Goal: Information Seeking & Learning: Learn about a topic

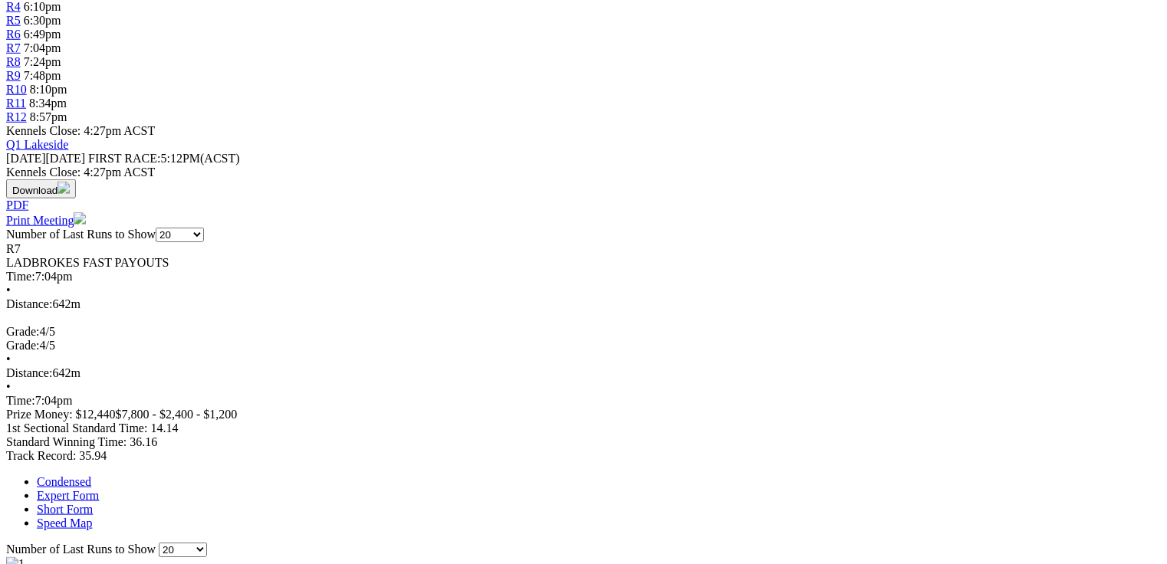
scroll to position [613, 0]
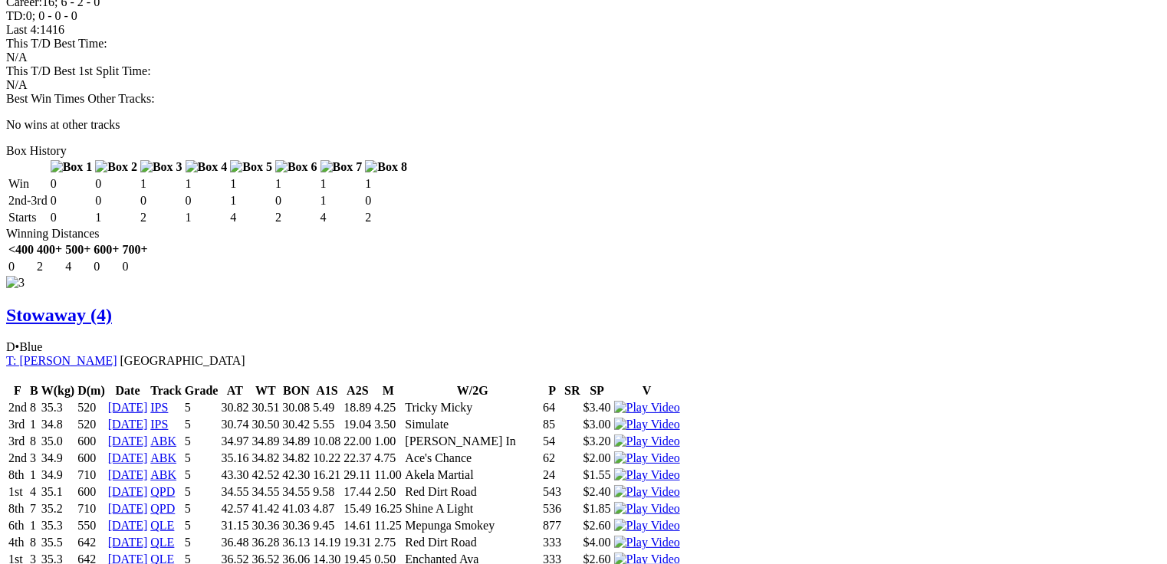
scroll to position [2883, 0]
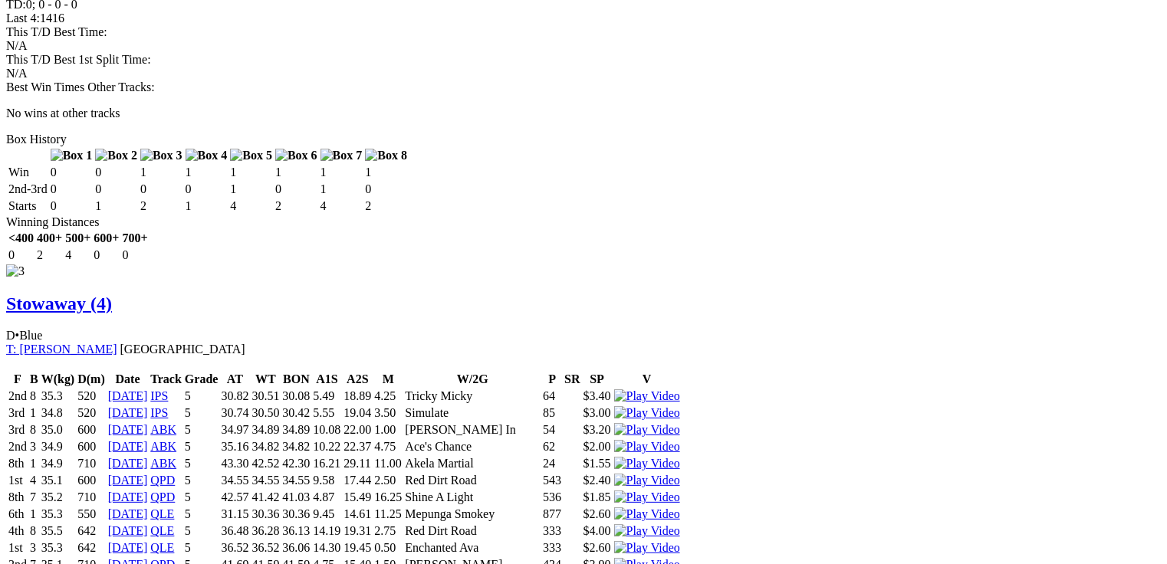
drag, startPoint x: 346, startPoint y: 284, endPoint x: 367, endPoint y: 286, distance: 21.5
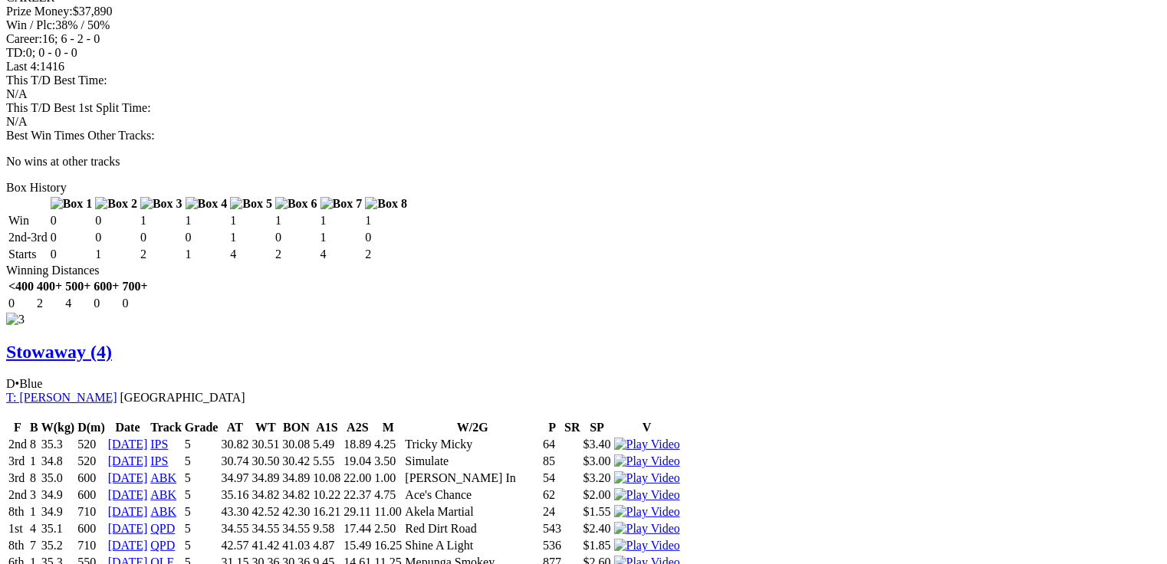
scroll to position [2821, 0]
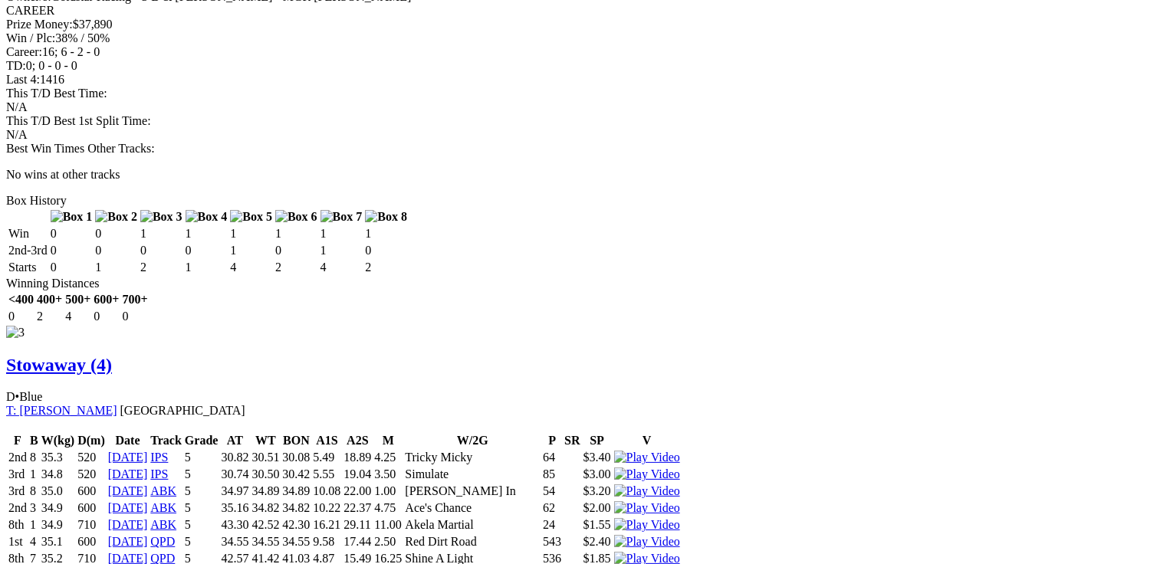
drag, startPoint x: 72, startPoint y: 49, endPoint x: 357, endPoint y: 59, distance: 284.6
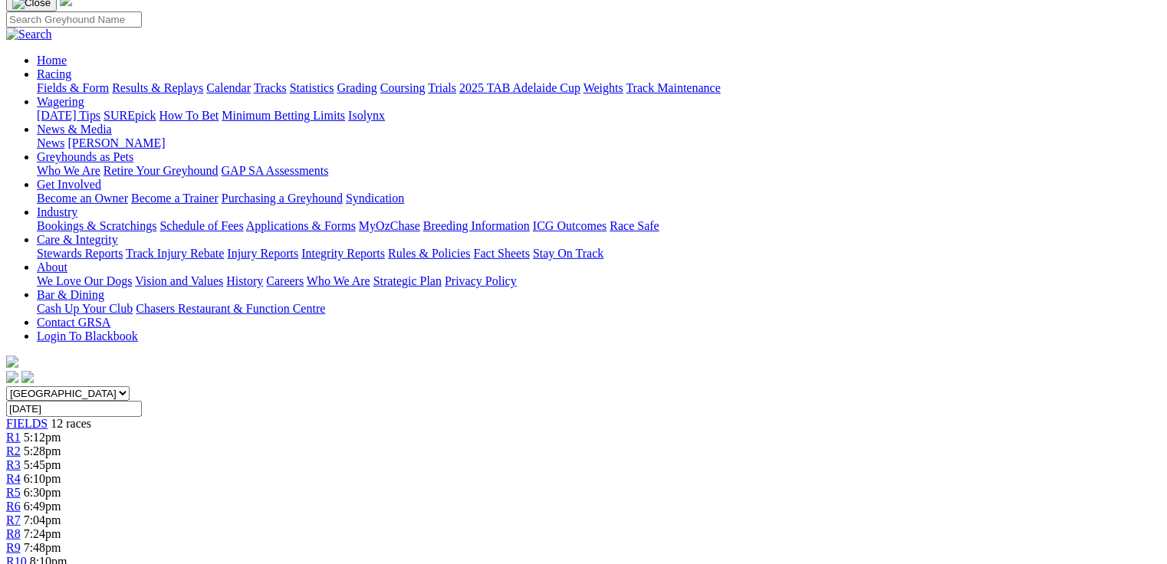
scroll to position [0, 0]
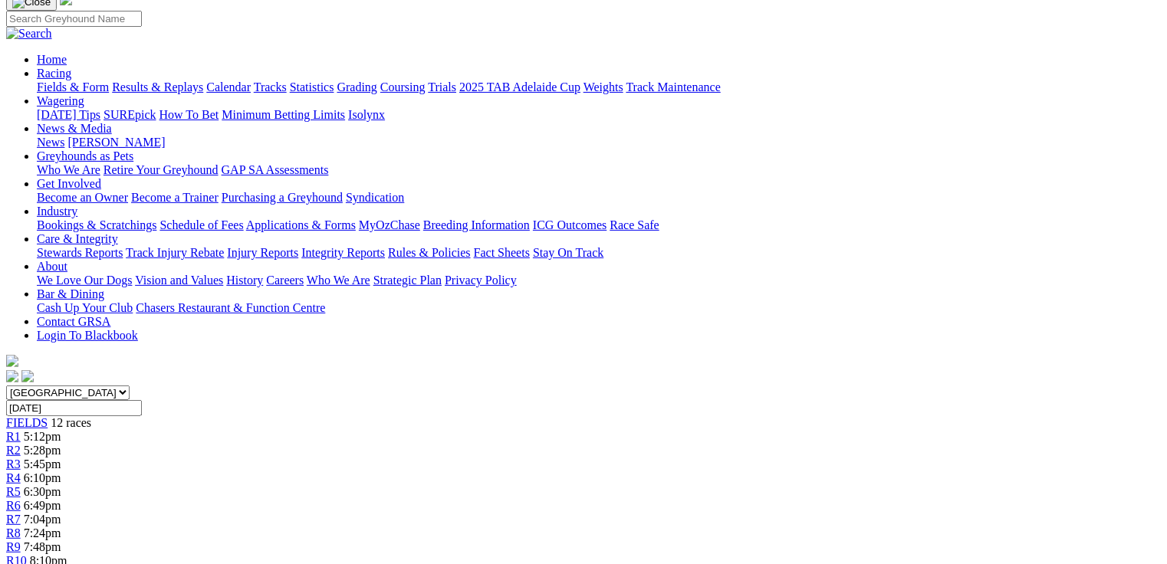
scroll to position [429, 0]
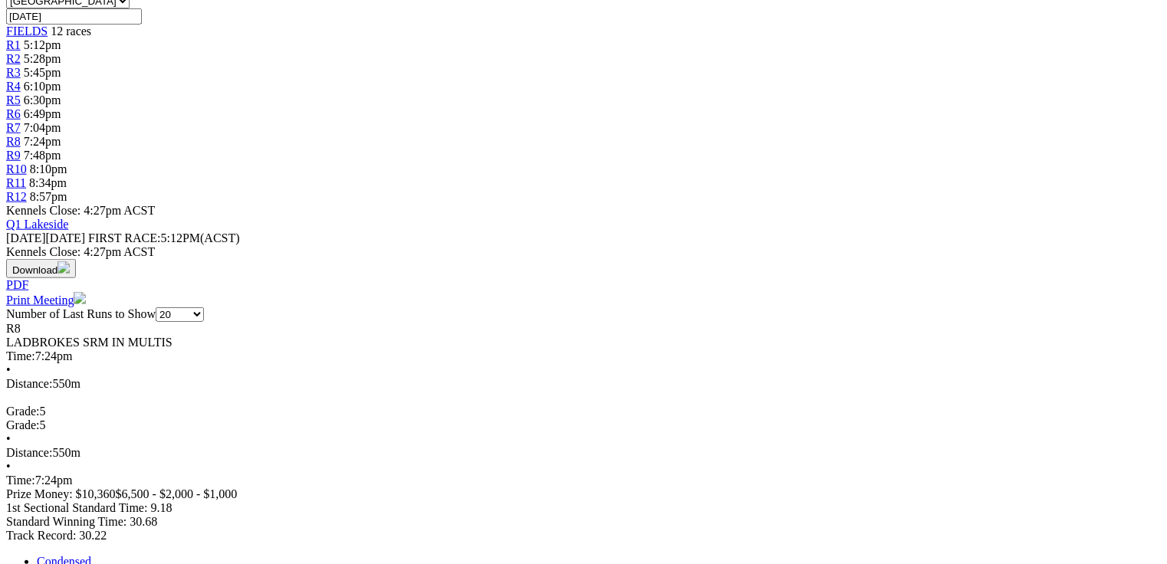
scroll to position [0, 0]
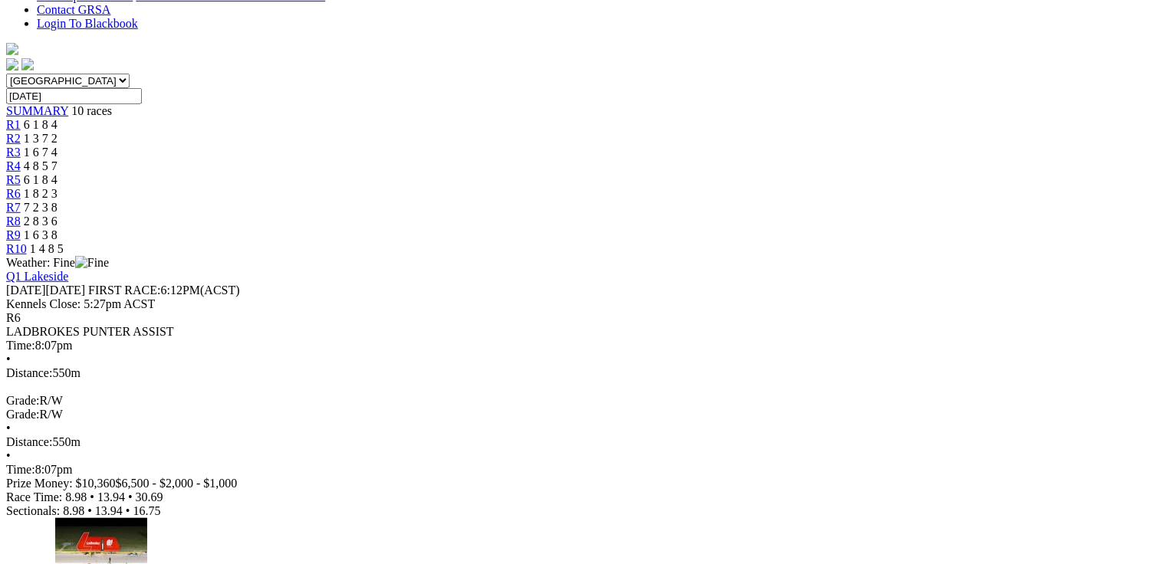
scroll to position [429, 0]
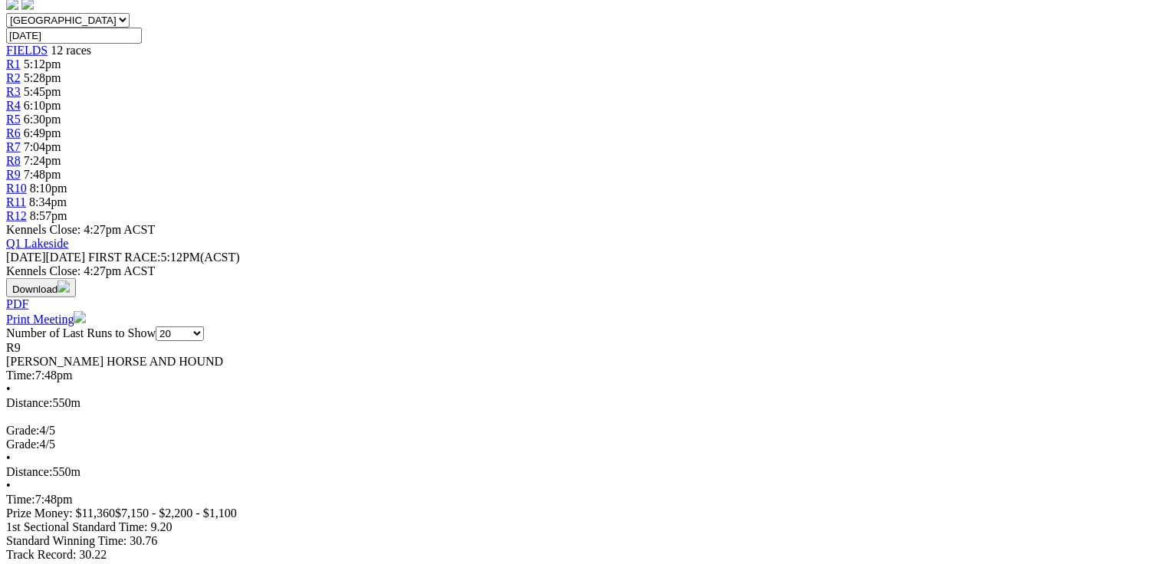
scroll to position [491, 0]
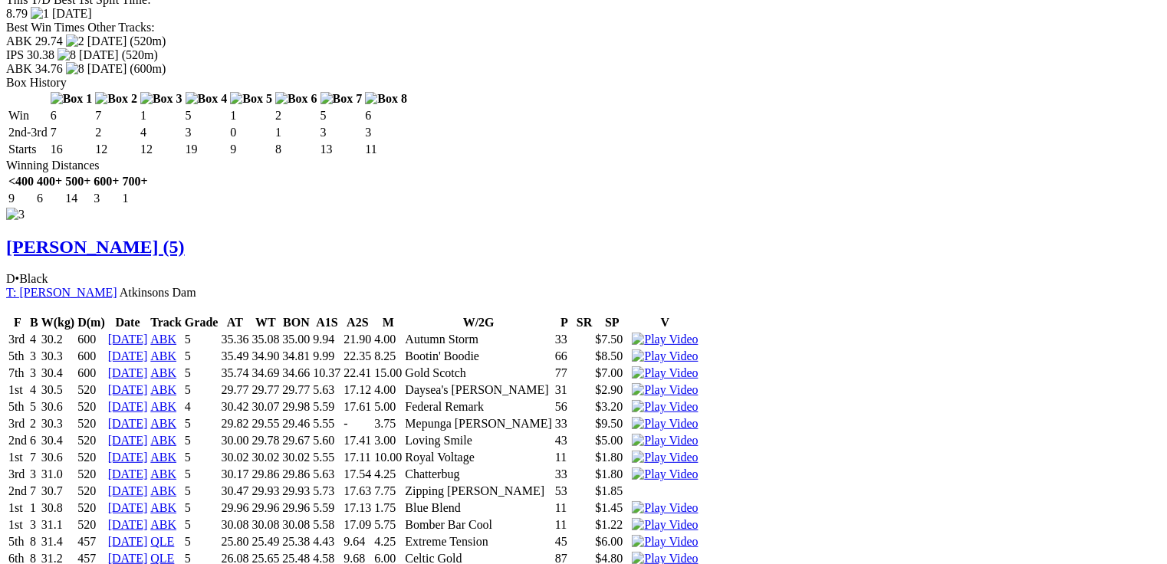
scroll to position [3076, 0]
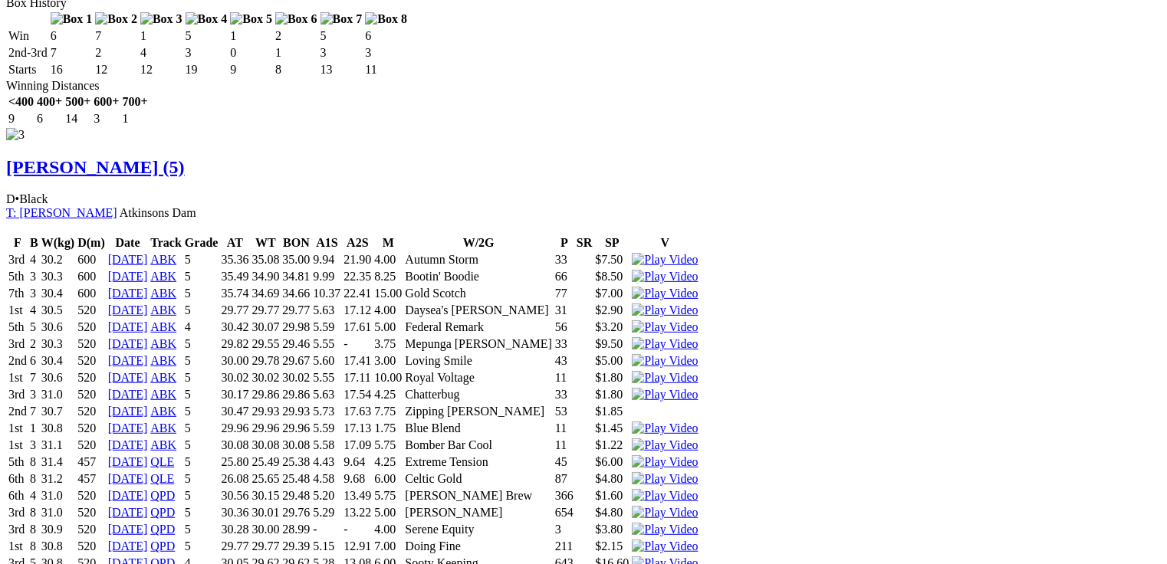
drag, startPoint x: 1177, startPoint y: 381, endPoint x: 917, endPoint y: 156, distance: 344.0
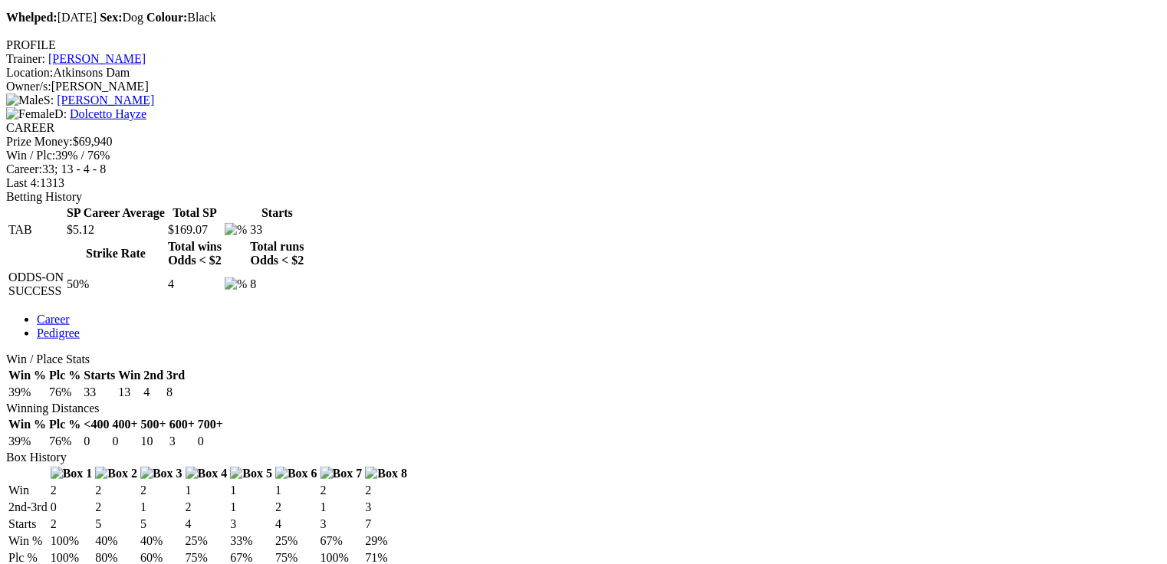
scroll to position [548, 0]
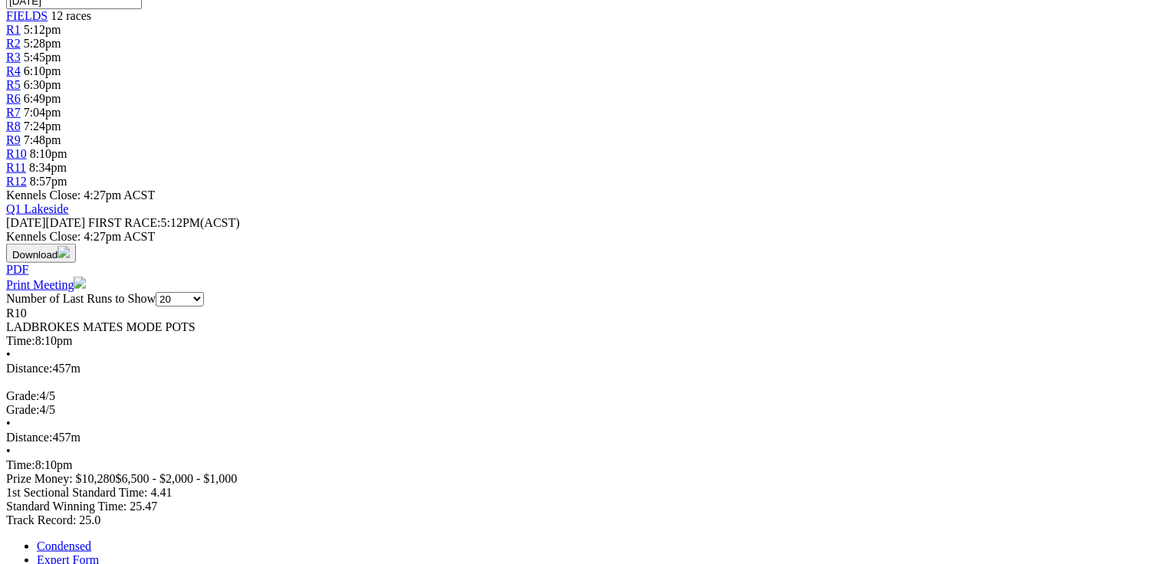
scroll to position [574, 0]
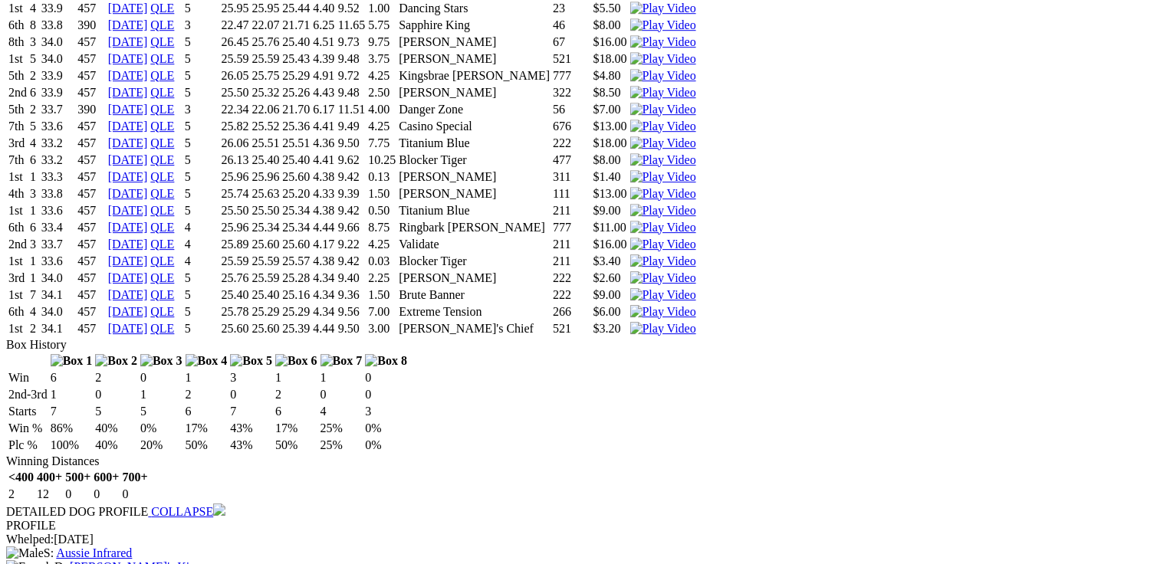
scroll to position [2335, 0]
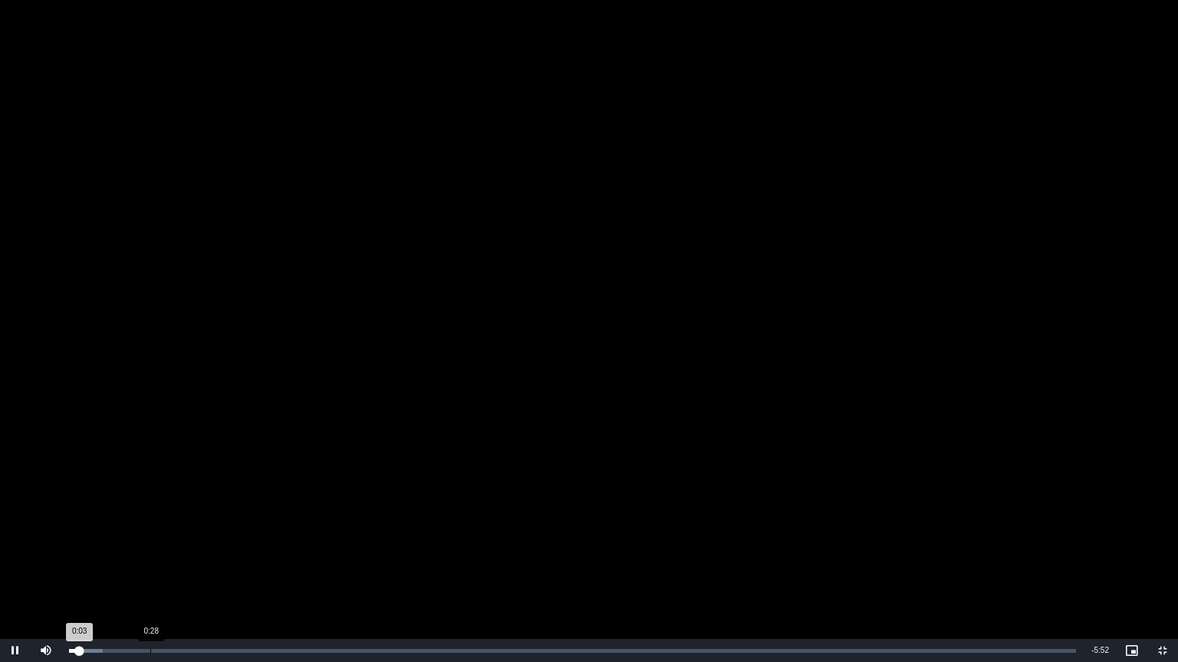
click at [150, 564] on div "Loaded : 3.38% 0:28 0:03" at bounding box center [572, 650] width 1022 height 23
click at [190, 564] on div "Loaded : 10.15% 0:42 0:29" at bounding box center [572, 650] width 1022 height 23
click at [409, 330] on video "To view this video please enable JavaScript, and consider upgrading to a web br…" at bounding box center [589, 331] width 1178 height 662
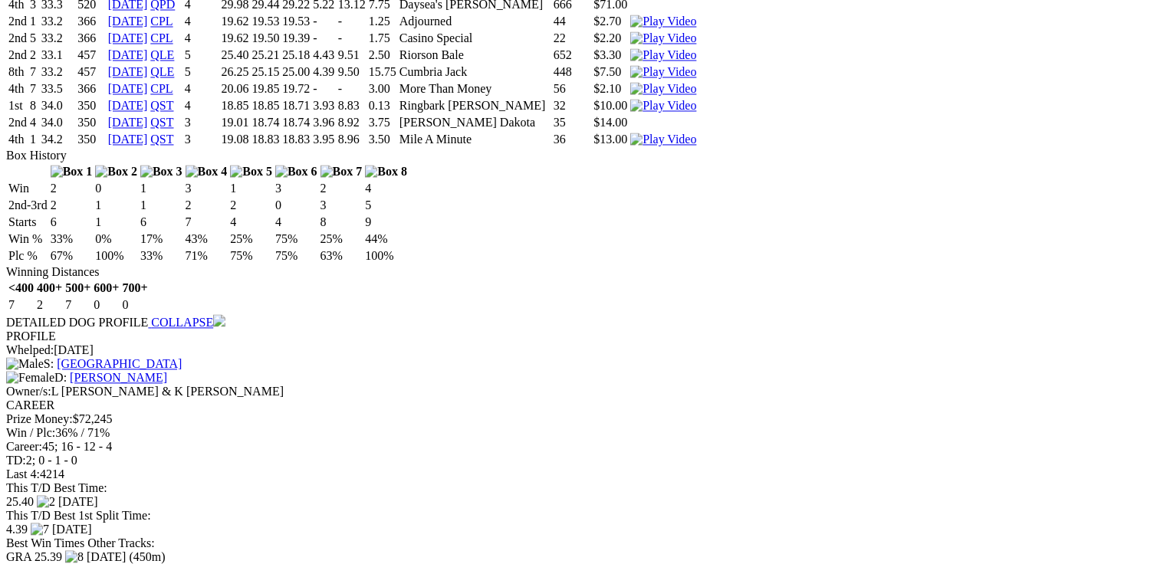
scroll to position [0, 0]
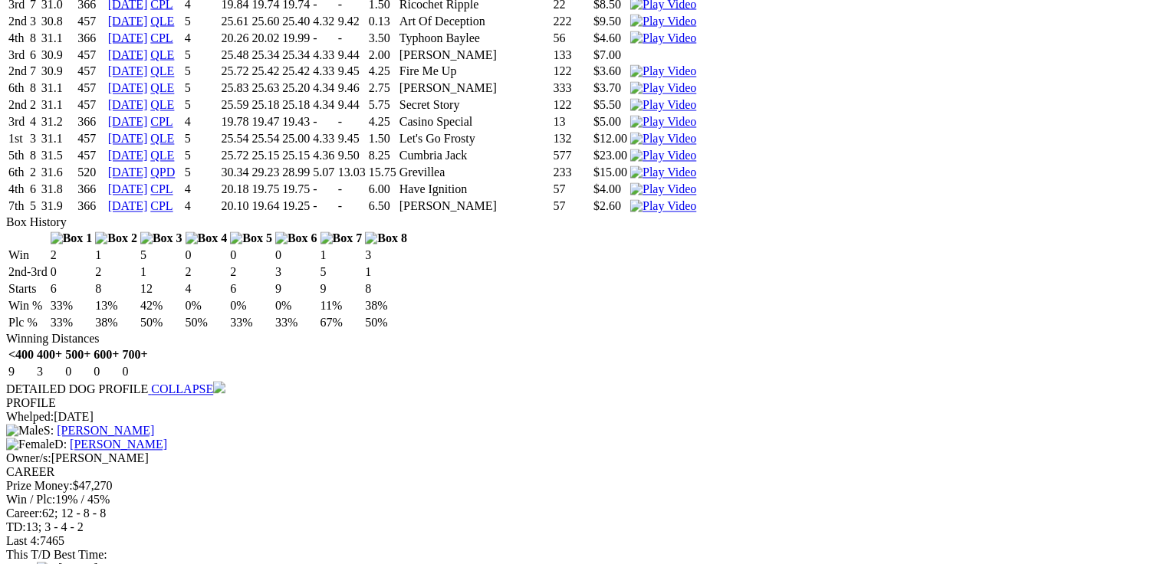
scroll to position [1411, 0]
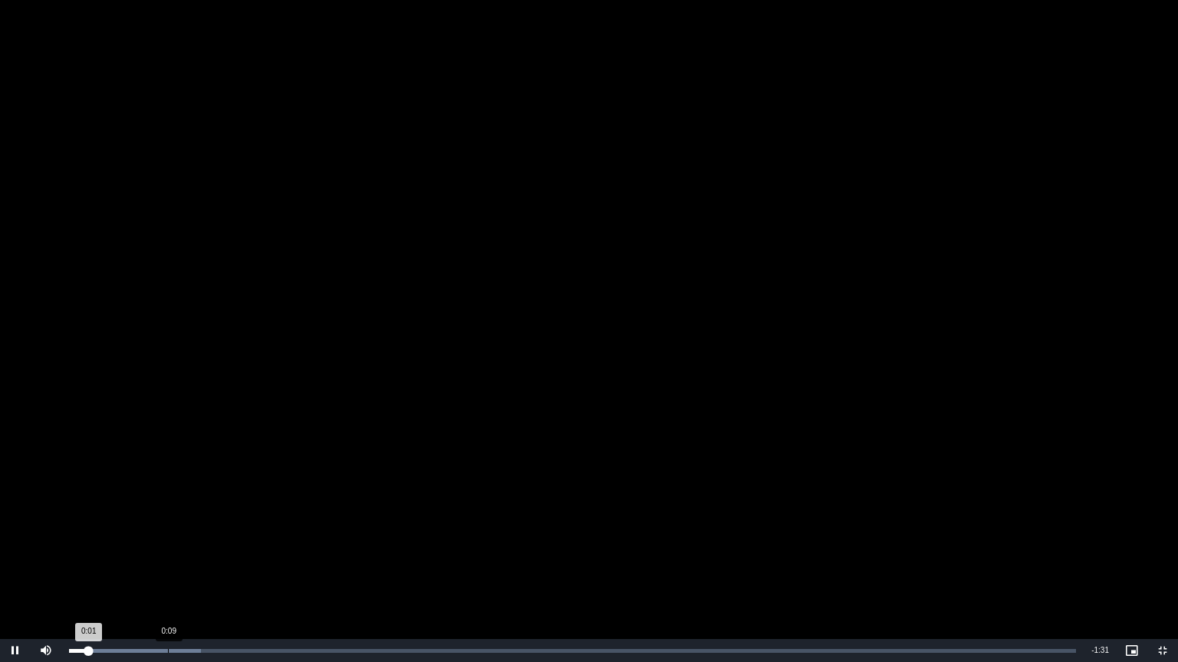
click at [169, 564] on div "Loaded : 13.06% 0:09 0:01" at bounding box center [572, 650] width 1022 height 23
click at [77, 564] on div "44%" at bounding box center [80, 650] width 38 height 23
click at [276, 564] on div "0:18" at bounding box center [275, 651] width 1 height 4
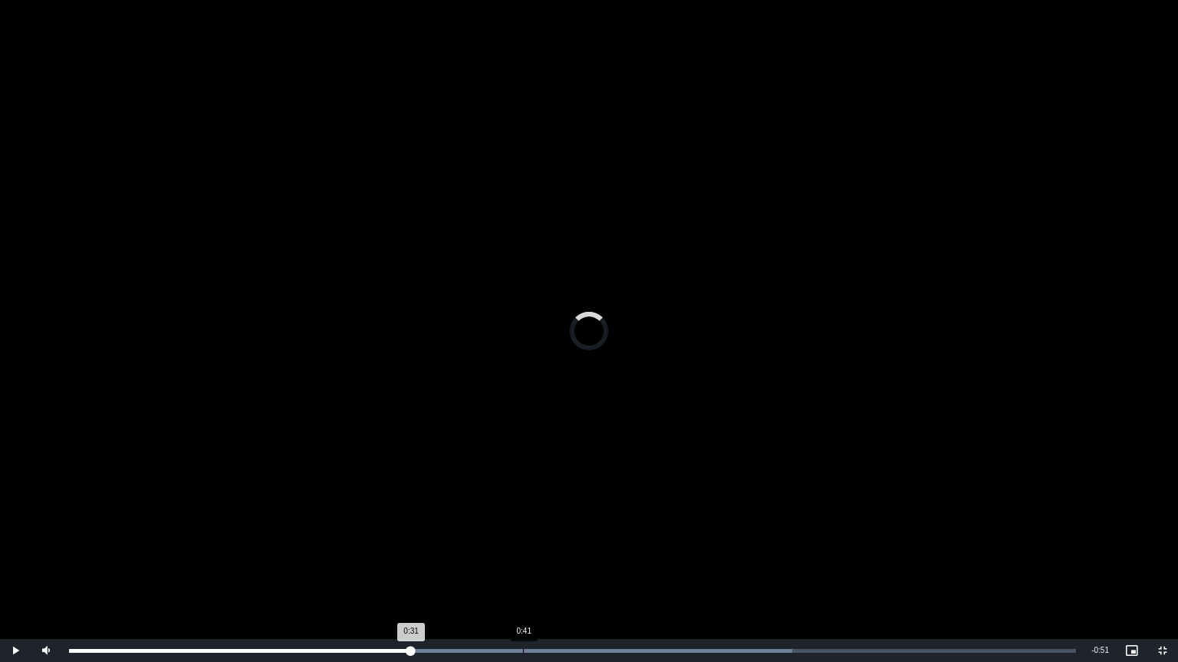
click at [522, 564] on div "Loaded : 71.81% 0:41 0:31" at bounding box center [572, 651] width 1007 height 4
click at [775, 564] on div "1:04" at bounding box center [775, 651] width 1 height 4
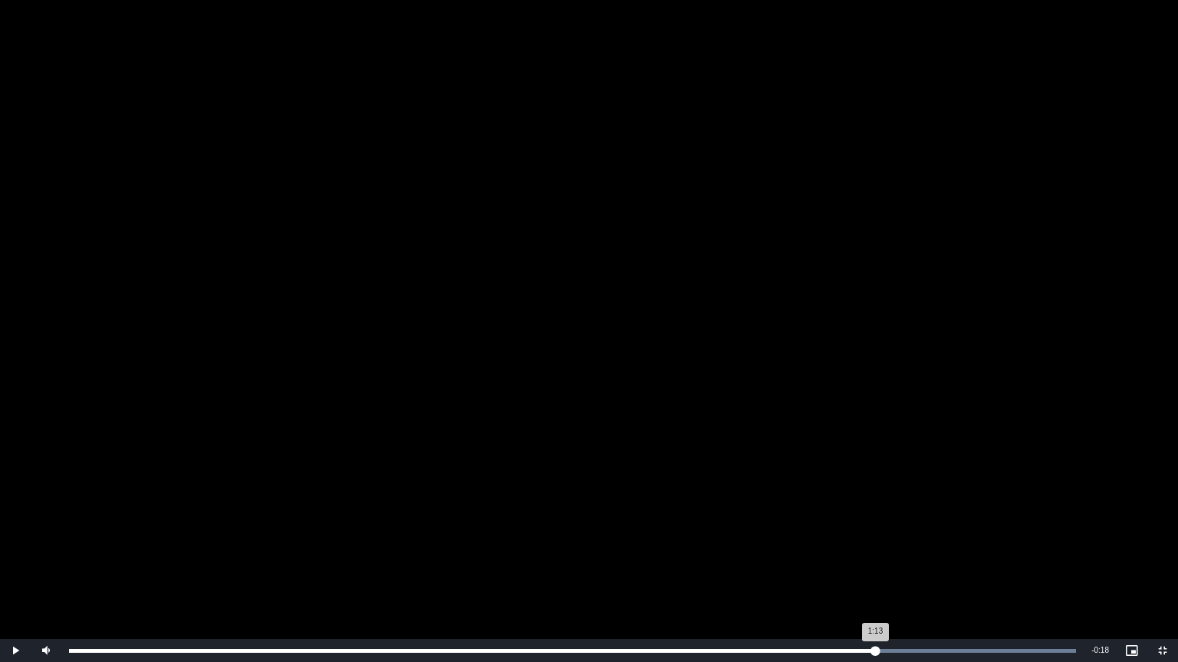
click at [874, 564] on div "Loaded : 100.00% 1:13 1:13" at bounding box center [572, 651] width 1007 height 4
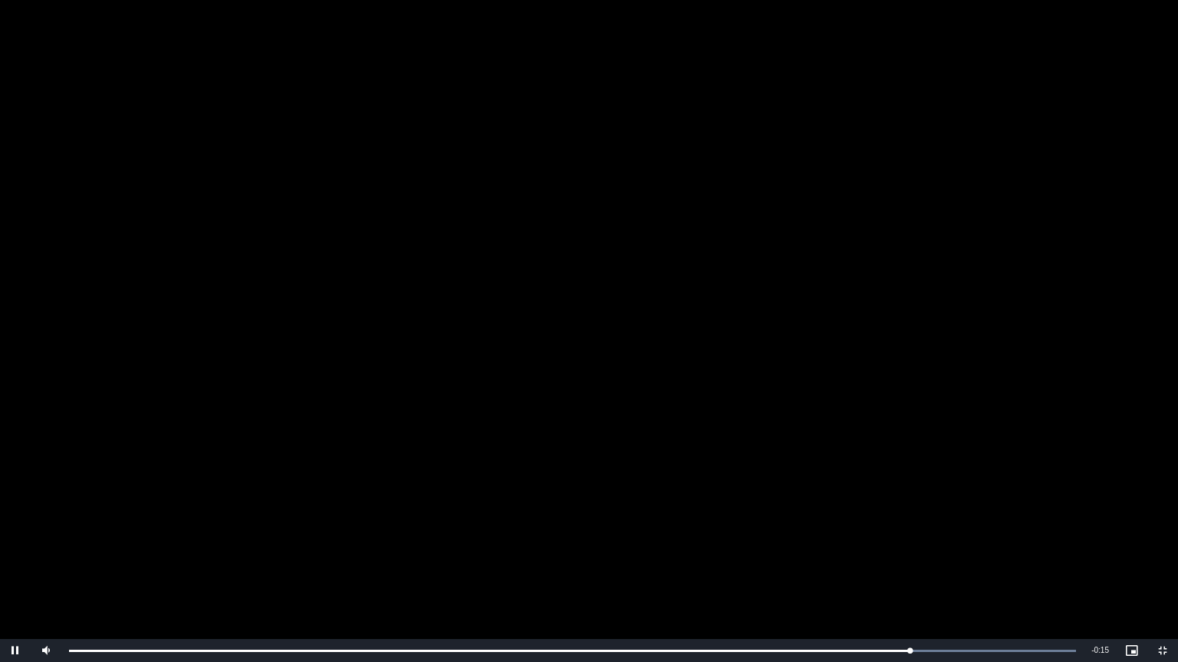
click at [764, 483] on video "To view this video please enable JavaScript, and consider upgrading to a web br…" at bounding box center [589, 331] width 1178 height 662
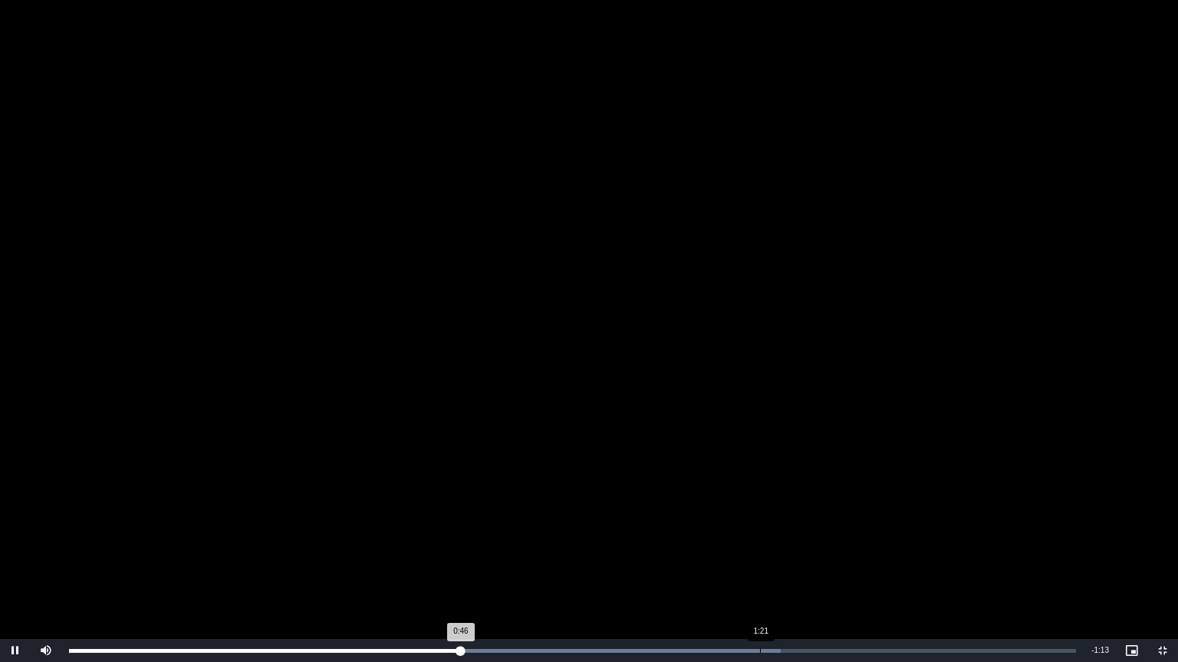
click at [760, 564] on div "1:21" at bounding box center [760, 651] width 1 height 4
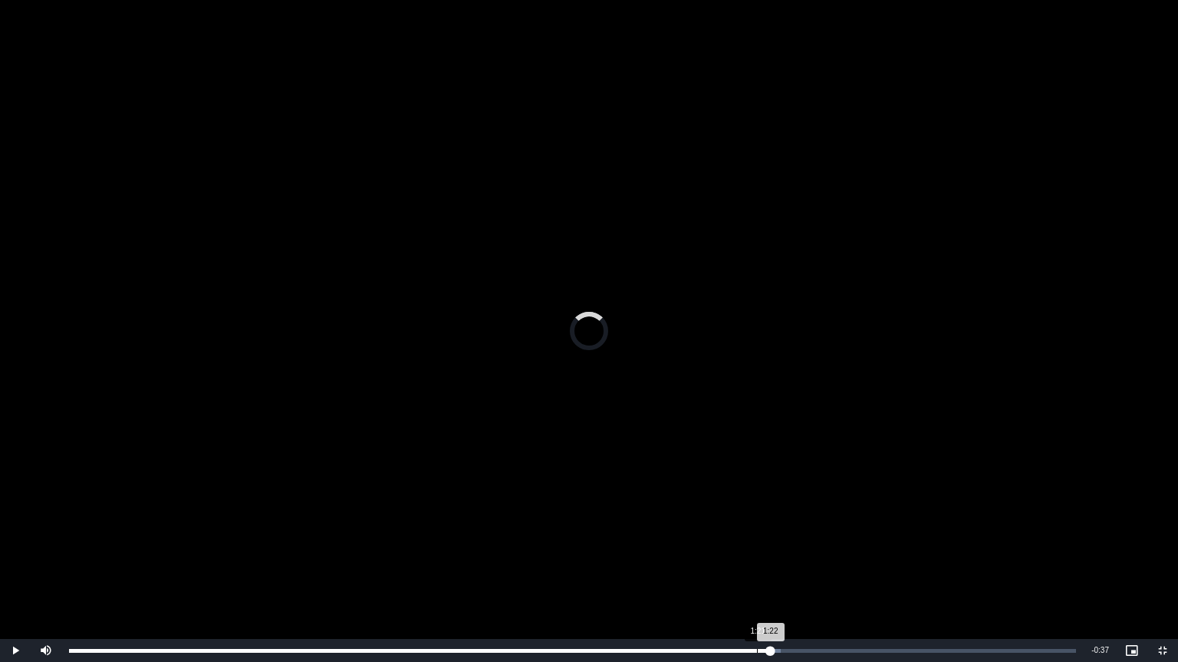
click at [757, 564] on div "Loaded : 70.66% 1:21 1:22" at bounding box center [572, 650] width 1022 height 23
click at [751, 564] on div "Loaded : 70.66% 1:20 1:20" at bounding box center [572, 650] width 1022 height 23
click at [804, 564] on div "Loaded : 80.75% 1:27 1:24" at bounding box center [572, 651] width 1007 height 4
click at [820, 564] on div "Loaded : 80.75% 1:28 1:27" at bounding box center [572, 651] width 1007 height 4
click at [836, 564] on div "1:30" at bounding box center [836, 651] width 1 height 4
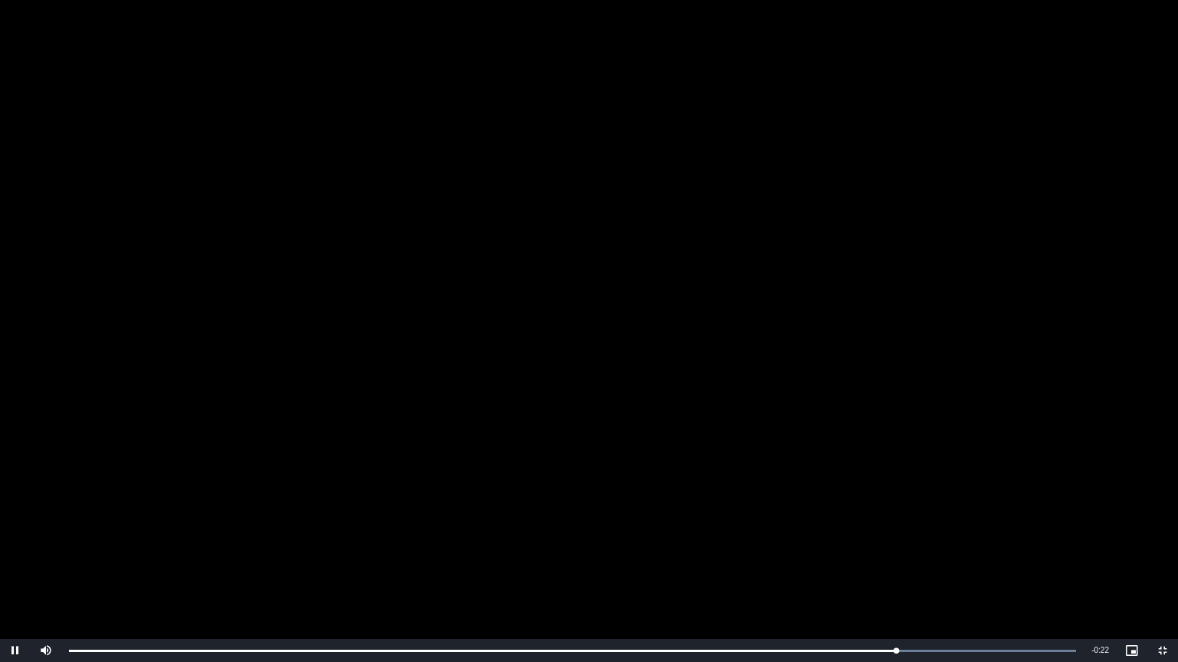
click at [741, 432] on video "To view this video please enable JavaScript, and consider upgrading to a web br…" at bounding box center [589, 331] width 1178 height 662
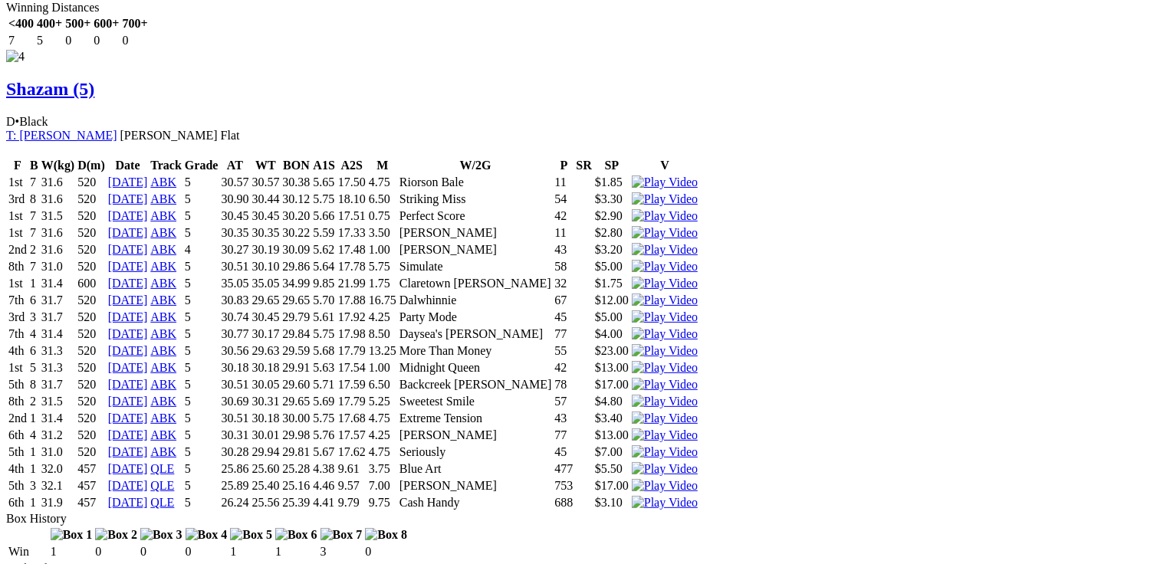
scroll to position [4232, 0]
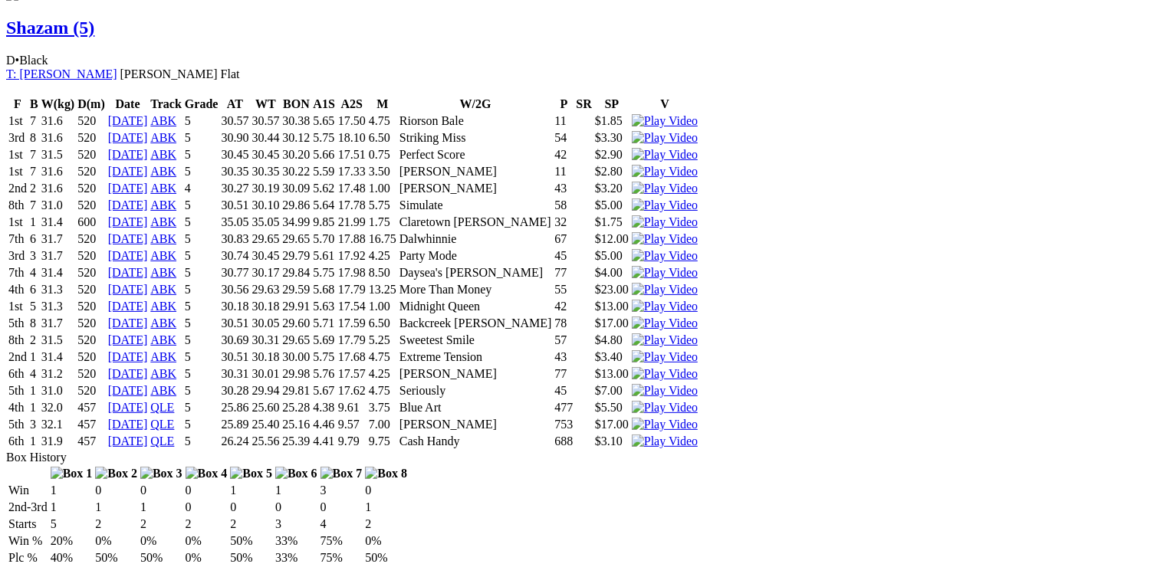
drag, startPoint x: 350, startPoint y: 343, endPoint x: 364, endPoint y: 347, distance: 15.1
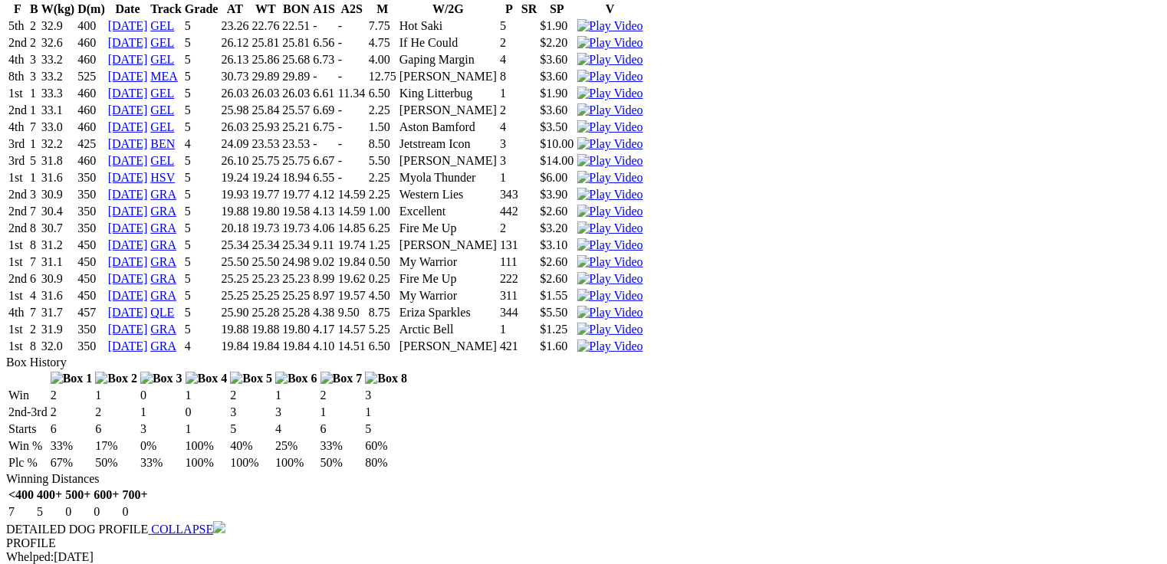
scroll to position [3312, 0]
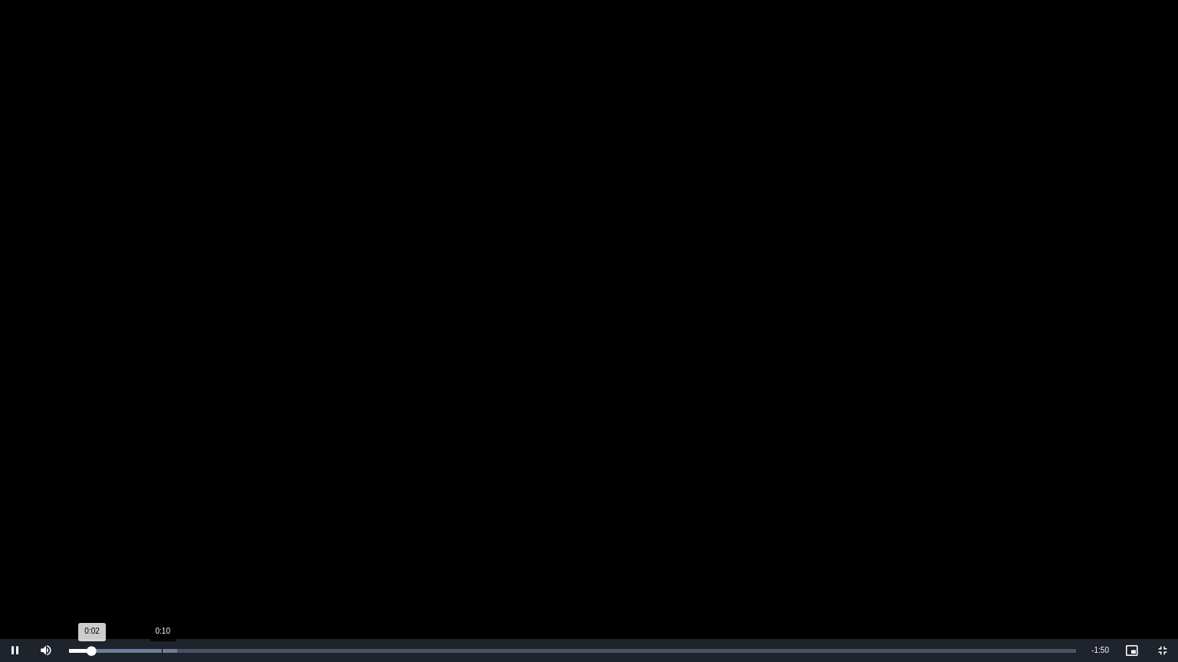
click at [162, 564] on div "Loaded : 10.72% 0:10 0:02" at bounding box center [572, 650] width 1022 height 23
click at [218, 564] on div "Loaded : 21.45% 0:16 0:11" at bounding box center [572, 651] width 1007 height 4
click at [202, 564] on div "Loaded : 21.45% 0:15 0:17" at bounding box center [572, 650] width 1022 height 23
click at [340, 307] on video "To view this video please enable JavaScript, and consider upgrading to a web br…" at bounding box center [589, 331] width 1178 height 662
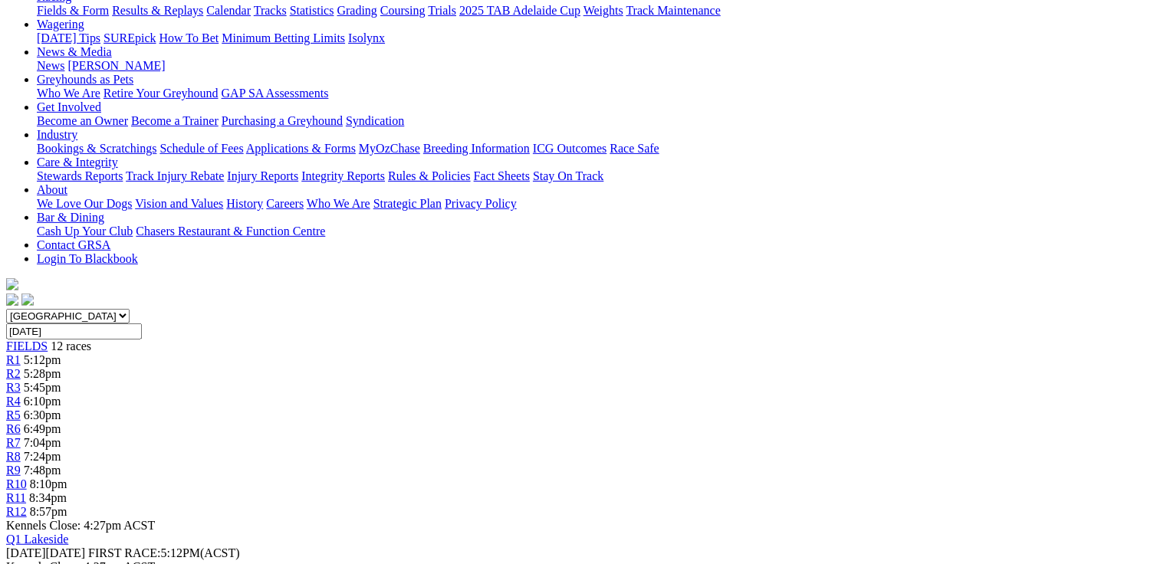
scroll to position [123, 0]
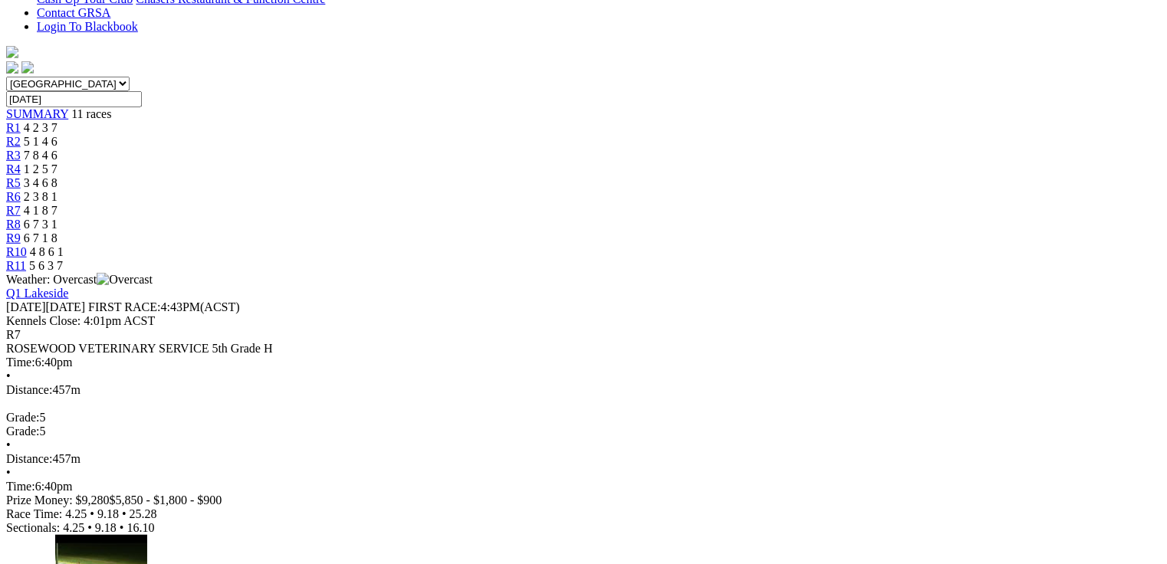
scroll to position [491, 0]
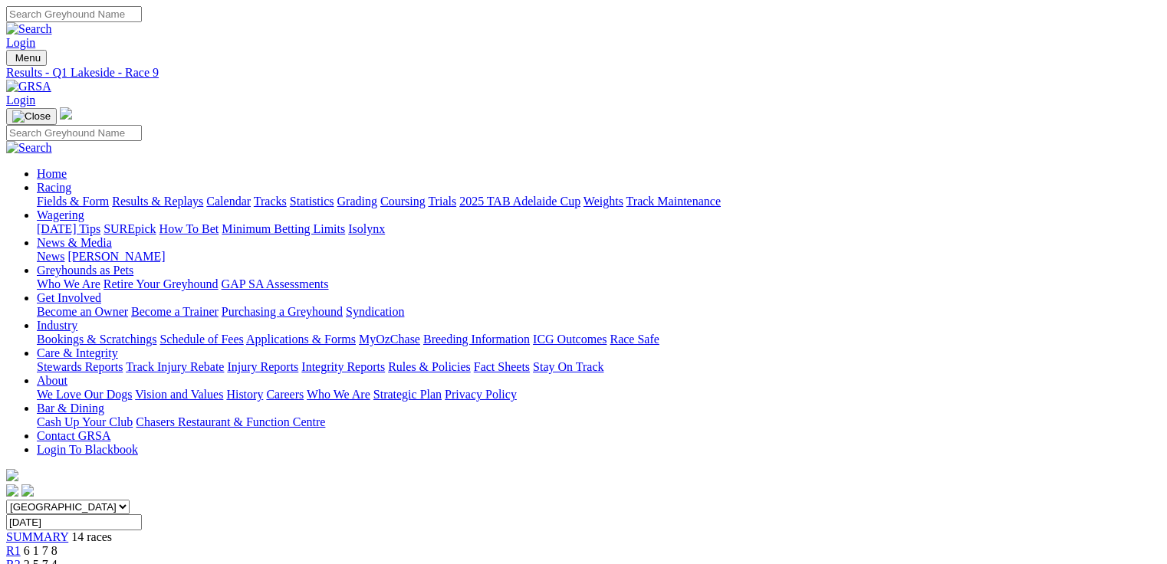
scroll to position [307, 0]
click at [130, 500] on select "[GEOGRAPHIC_DATA] [GEOGRAPHIC_DATA] [GEOGRAPHIC_DATA] [GEOGRAPHIC_DATA] [GEOGRA…" at bounding box center [67, 507] width 123 height 15
select select "QLD"
click at [104, 500] on select "[GEOGRAPHIC_DATA] [GEOGRAPHIC_DATA] [GEOGRAPHIC_DATA] [GEOGRAPHIC_DATA] [GEOGRA…" at bounding box center [67, 507] width 123 height 15
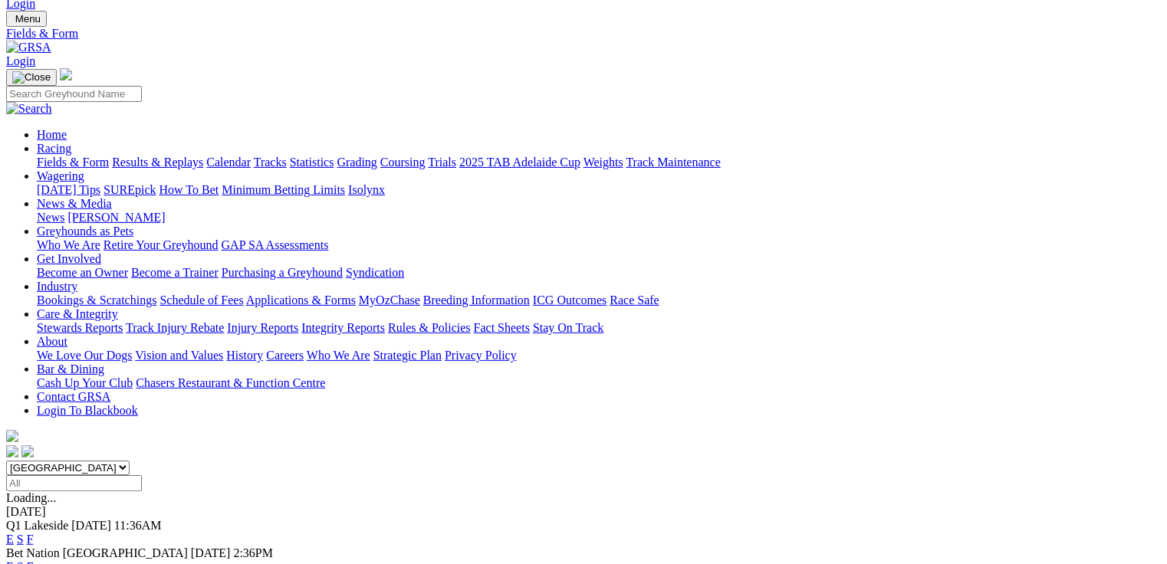
scroll to position [61, 0]
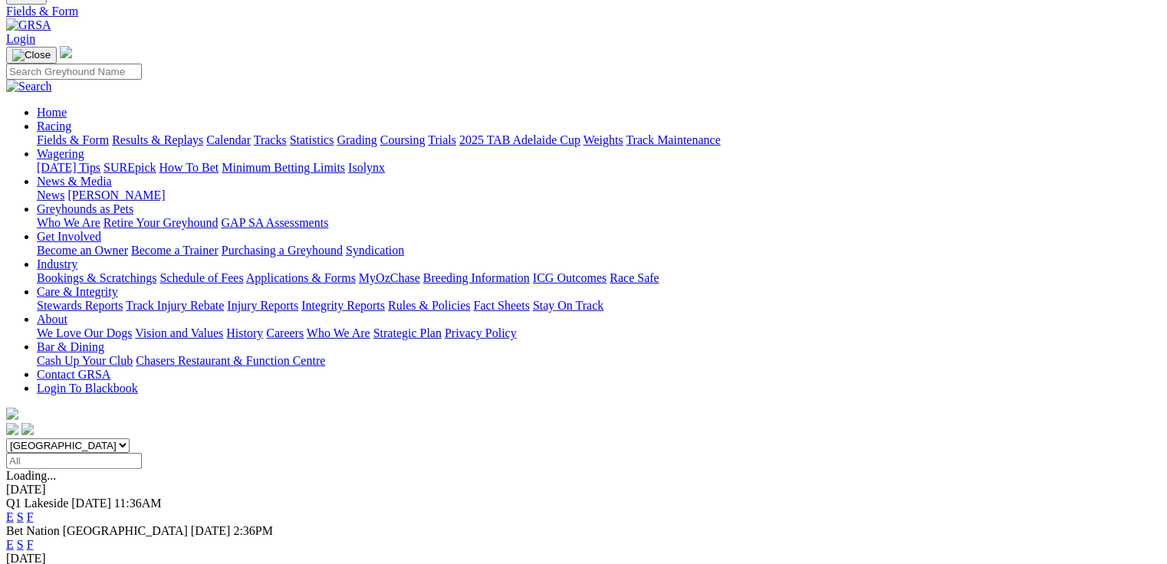
click at [14, 511] on link "E" at bounding box center [10, 517] width 8 height 13
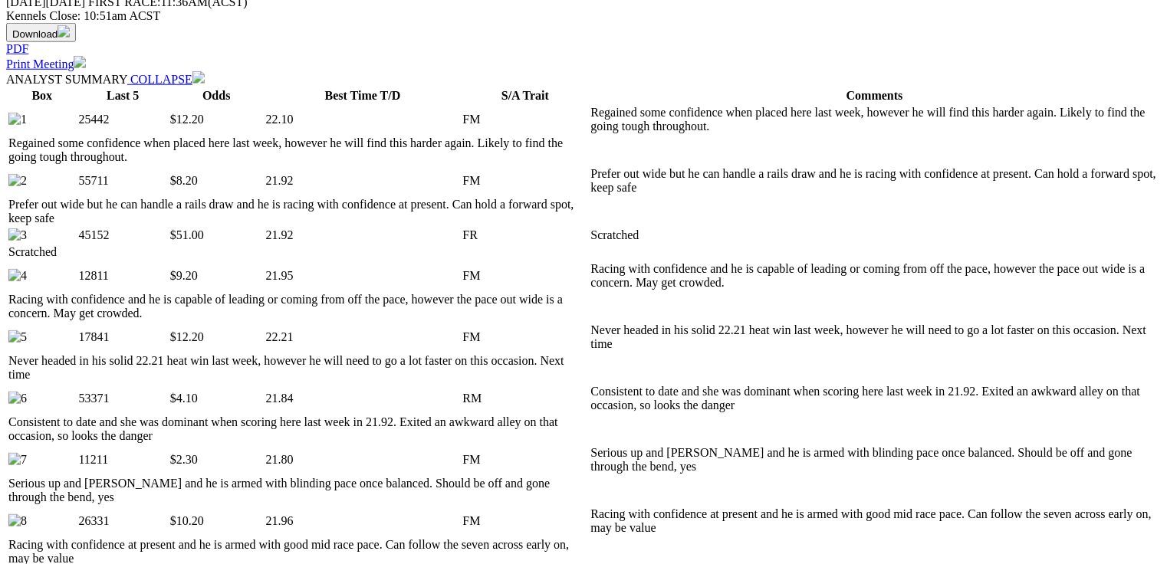
scroll to position [800, 0]
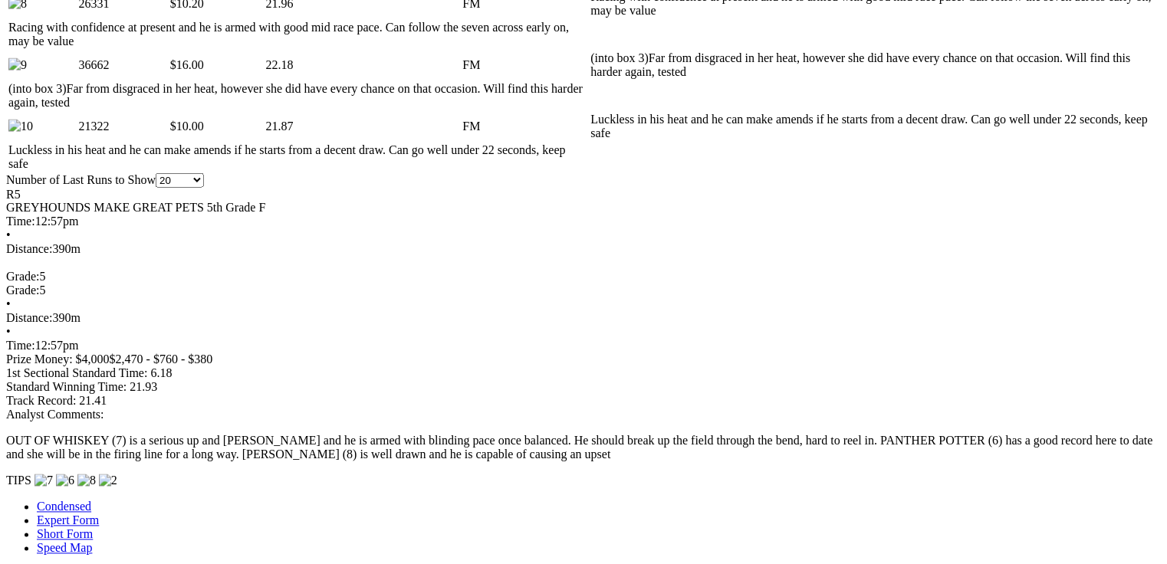
scroll to position [1260, 0]
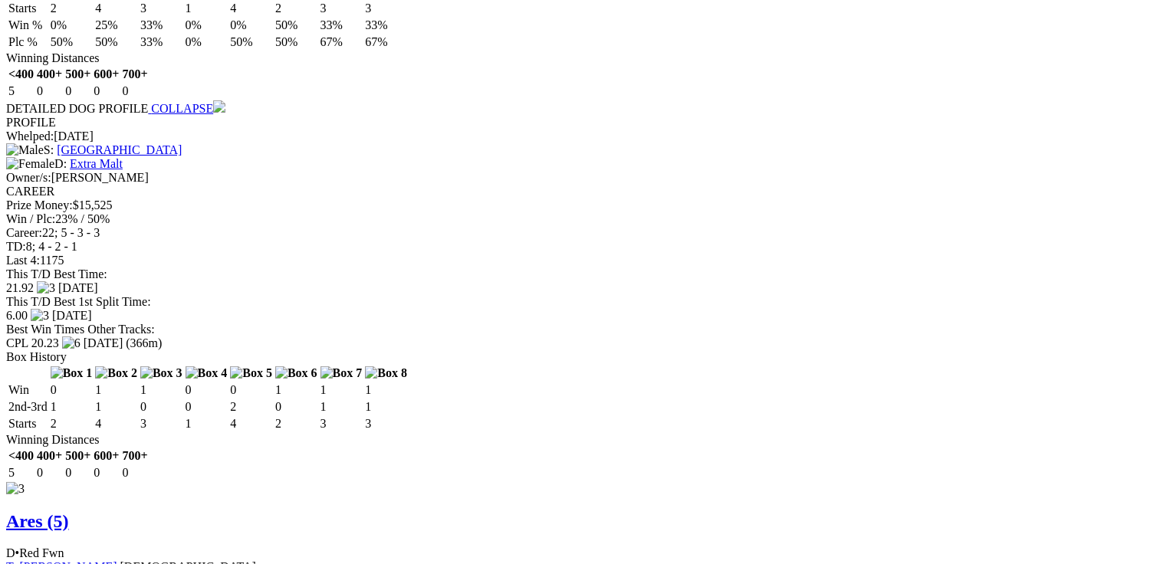
scroll to position [3346, 0]
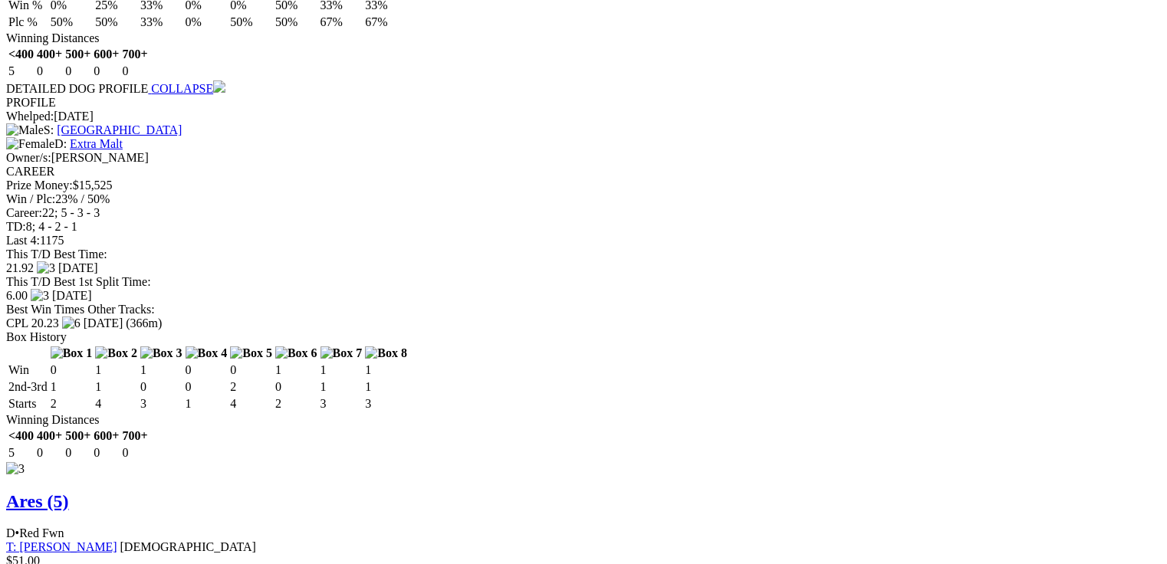
drag, startPoint x: 503, startPoint y: 323, endPoint x: 528, endPoint y: 329, distance: 26.0
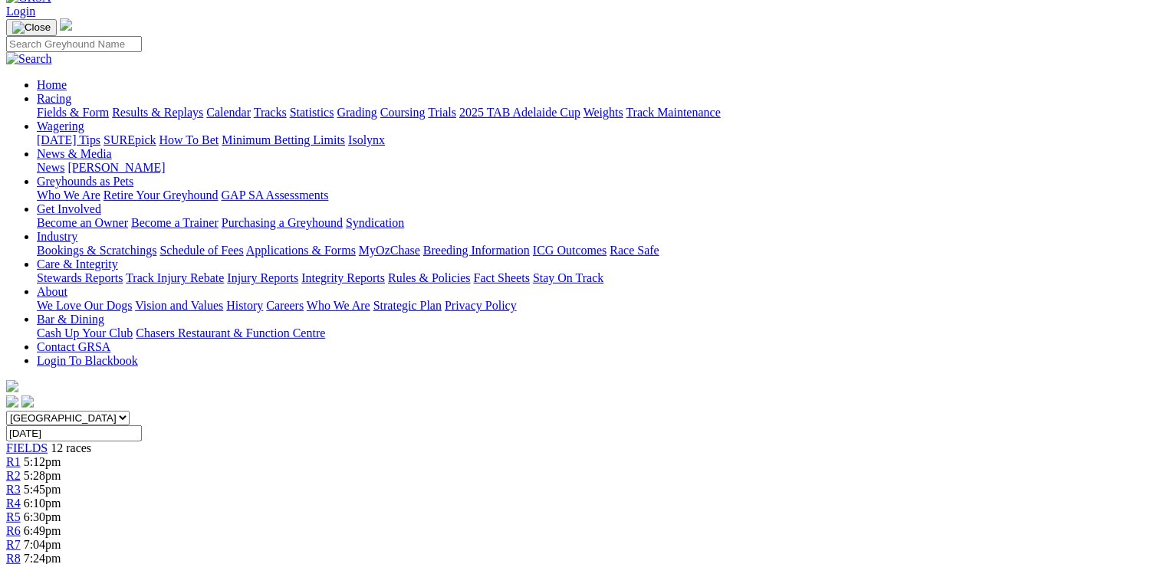
scroll to position [368, 0]
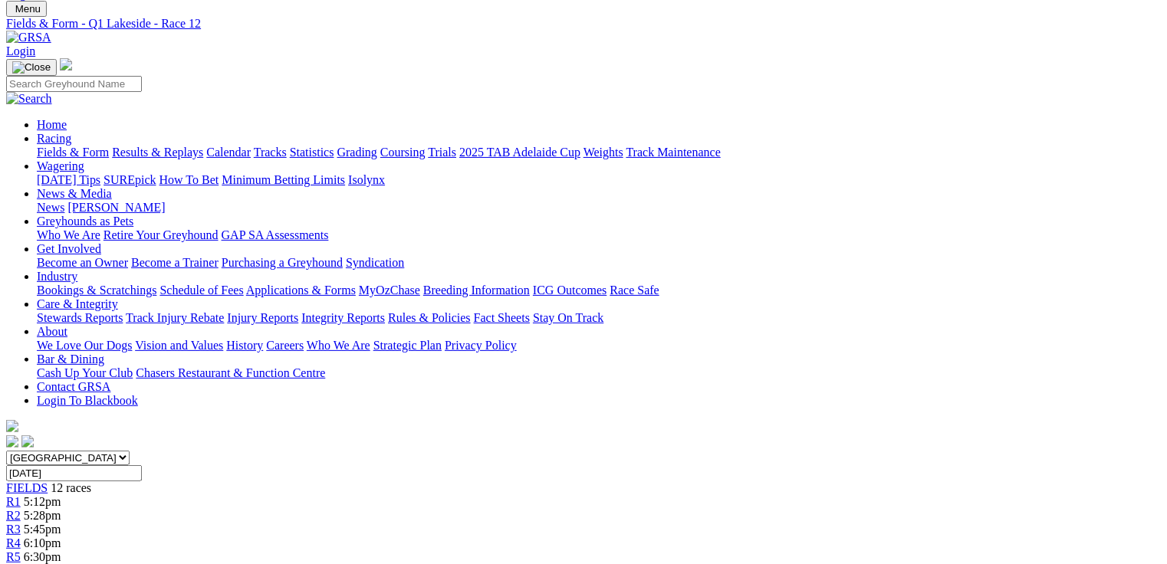
scroll to position [0, 0]
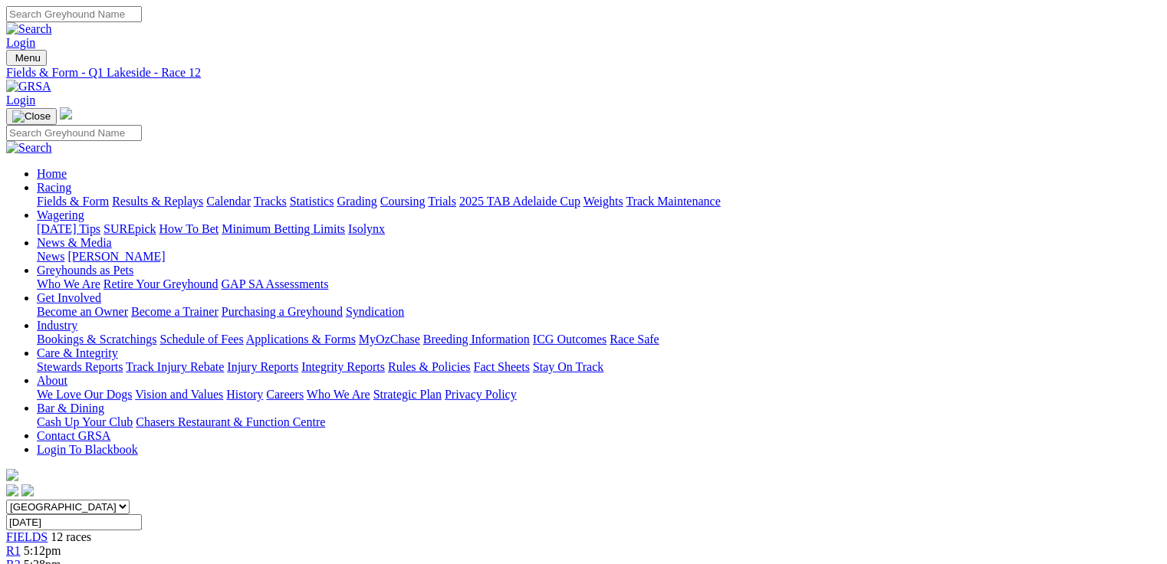
drag, startPoint x: 46, startPoint y: 92, endPoint x: 51, endPoint y: 106, distance: 14.8
click at [46, 195] on div "Fields & Form Results & Replays Calendar Tracks Statistics Grading Coursing Tri…" at bounding box center [599, 202] width 1124 height 14
click at [52, 195] on link "Fields & Form" at bounding box center [73, 201] width 72 height 13
select select "QLD"
click at [104, 500] on select "[GEOGRAPHIC_DATA] [GEOGRAPHIC_DATA] [GEOGRAPHIC_DATA] [GEOGRAPHIC_DATA] [GEOGRA…" at bounding box center [67, 507] width 123 height 15
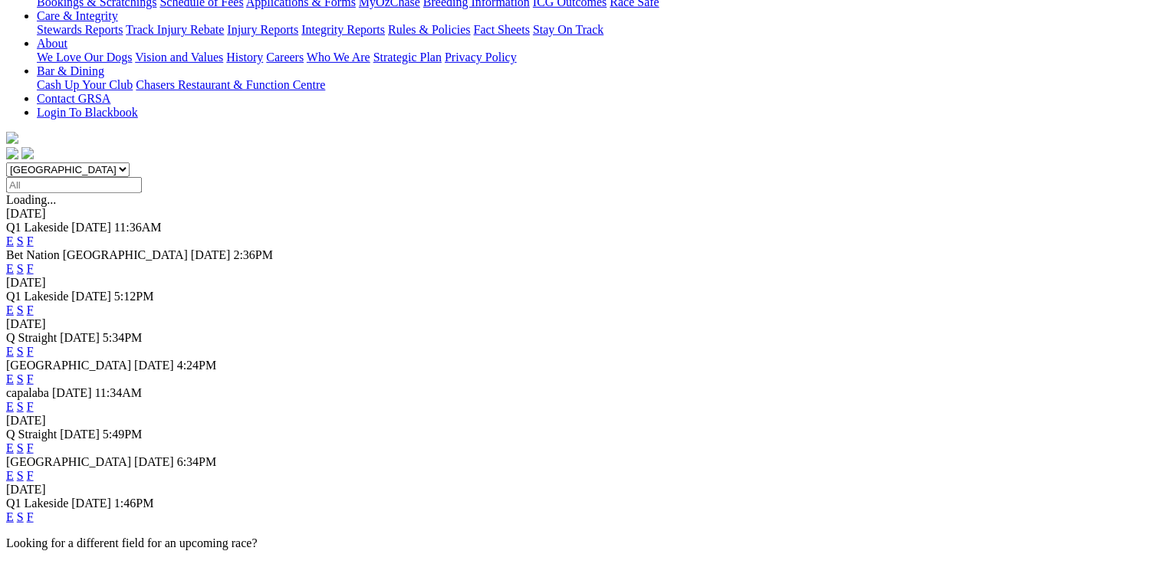
scroll to position [368, 0]
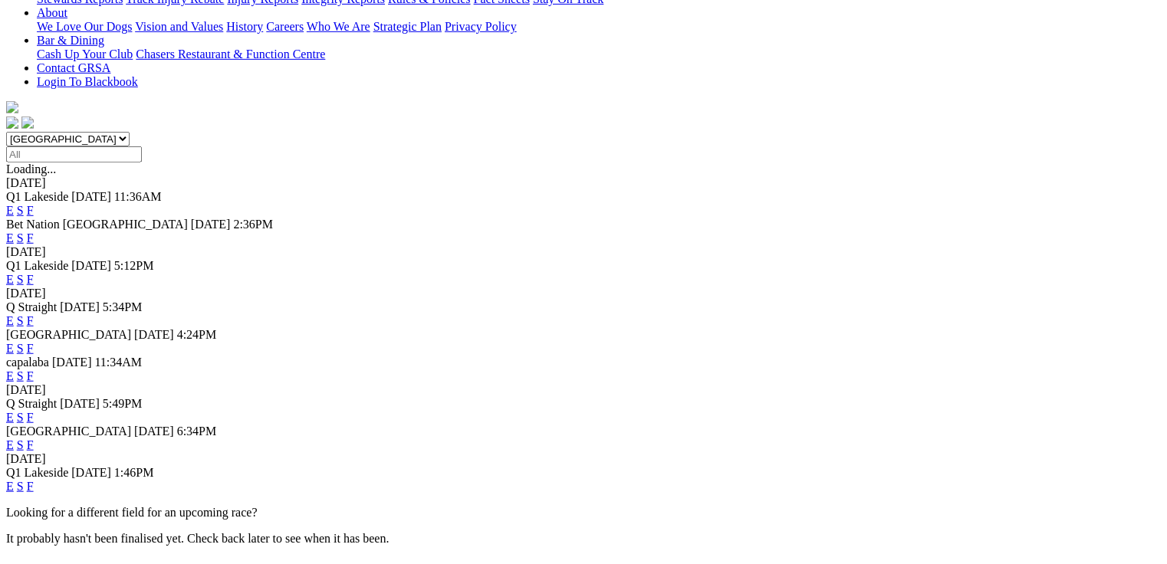
click at [14, 439] on link "E" at bounding box center [10, 445] width 8 height 13
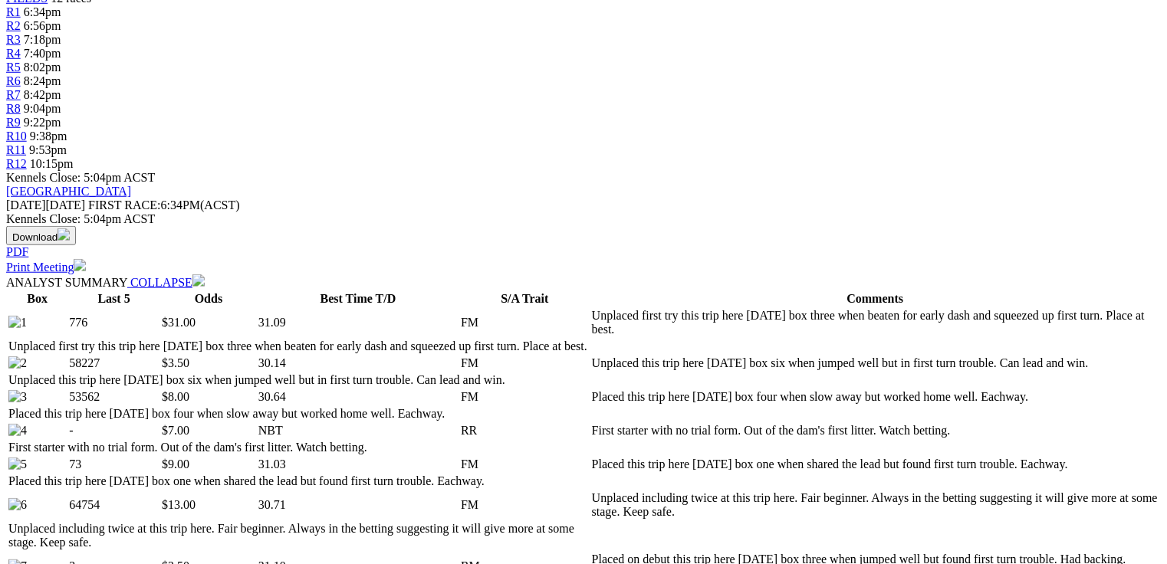
scroll to position [552, 0]
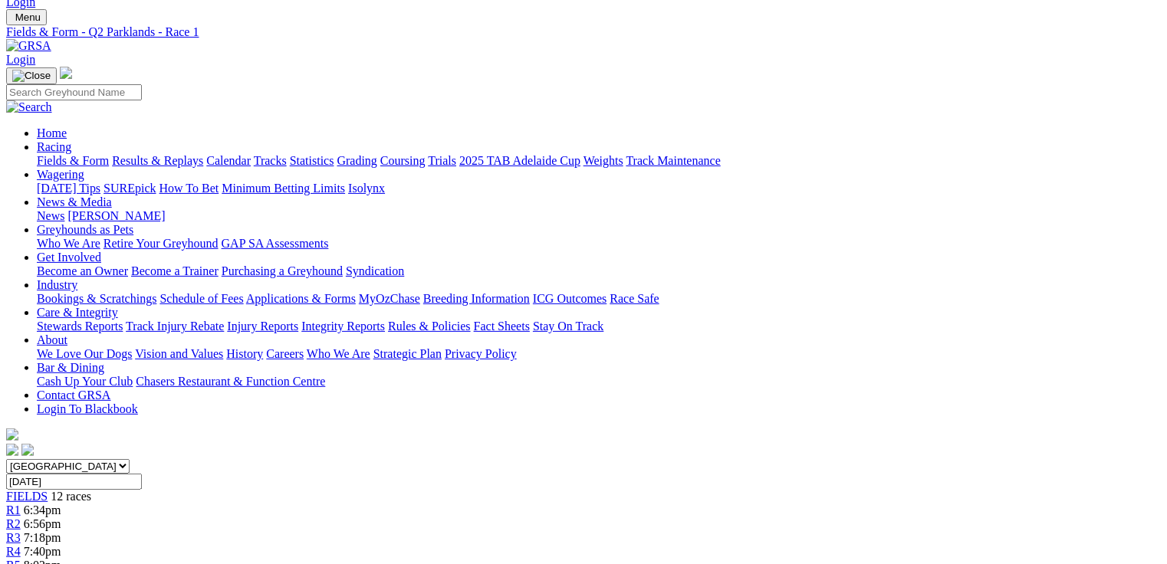
scroll to position [39, 0]
click at [21, 519] on span "R2" at bounding box center [13, 525] width 15 height 13
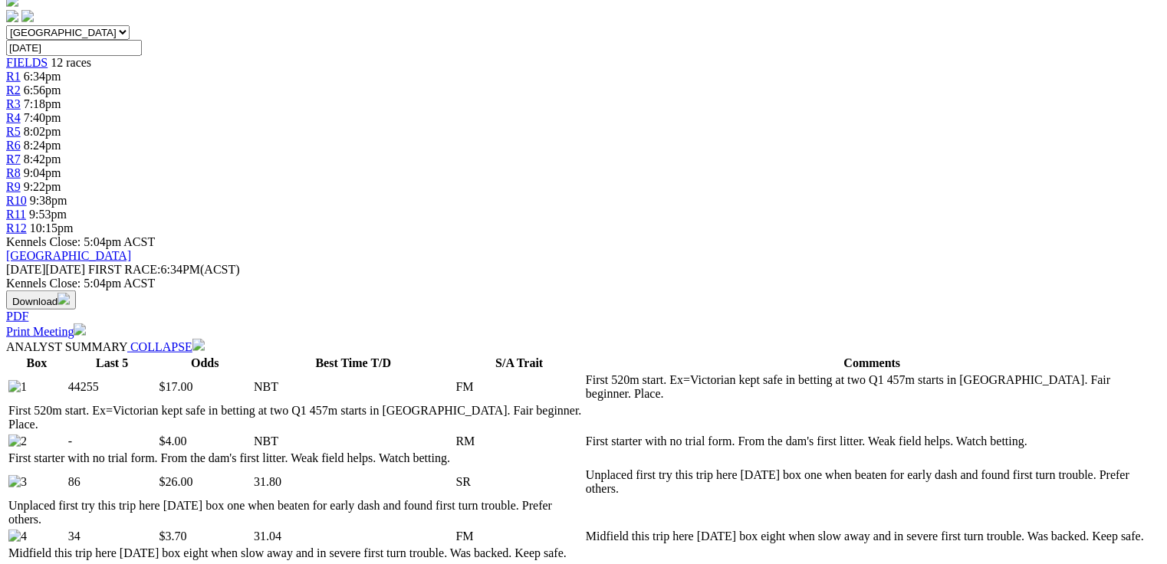
scroll to position [491, 0]
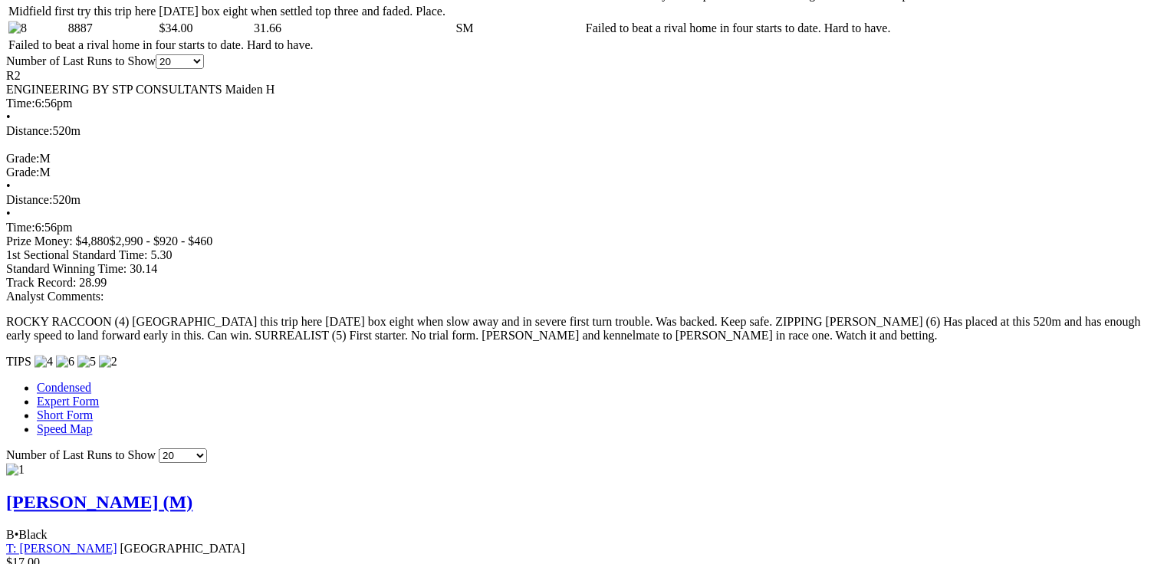
scroll to position [1165, 0]
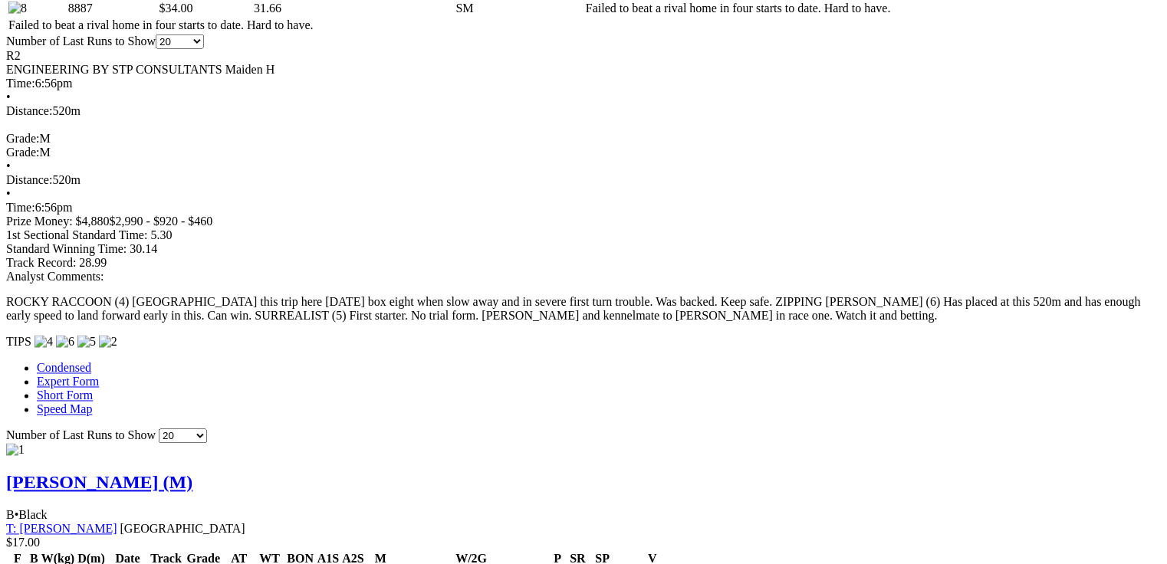
drag, startPoint x: 466, startPoint y: 301, endPoint x: 478, endPoint y: 302, distance: 12.4
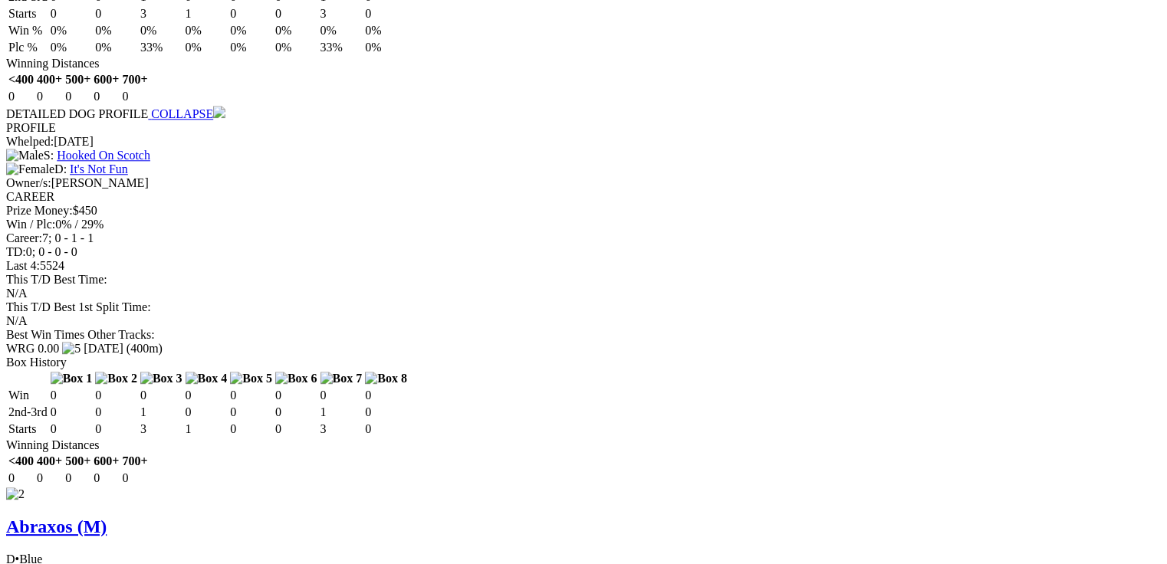
scroll to position [1963, 0]
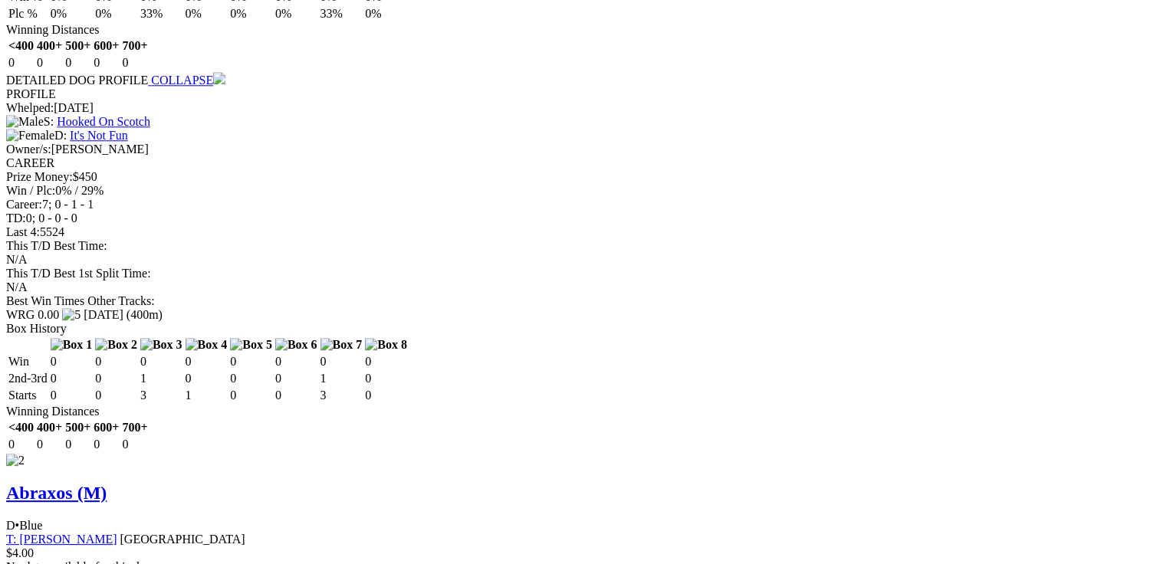
drag, startPoint x: 567, startPoint y: 383, endPoint x: 626, endPoint y: 377, distance: 58.5
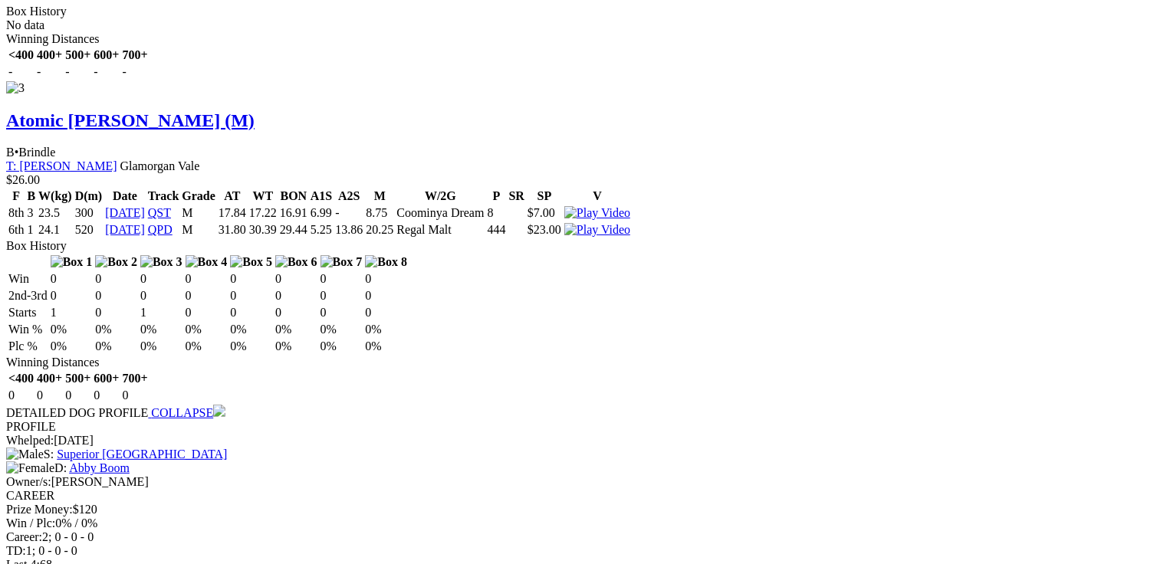
scroll to position [0, 0]
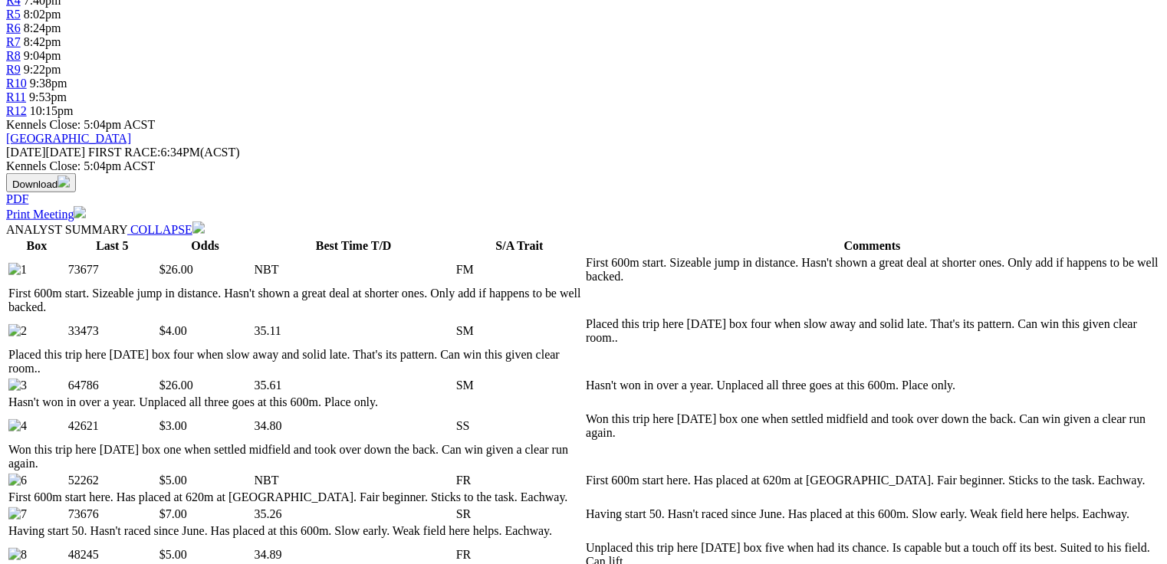
scroll to position [613, 0]
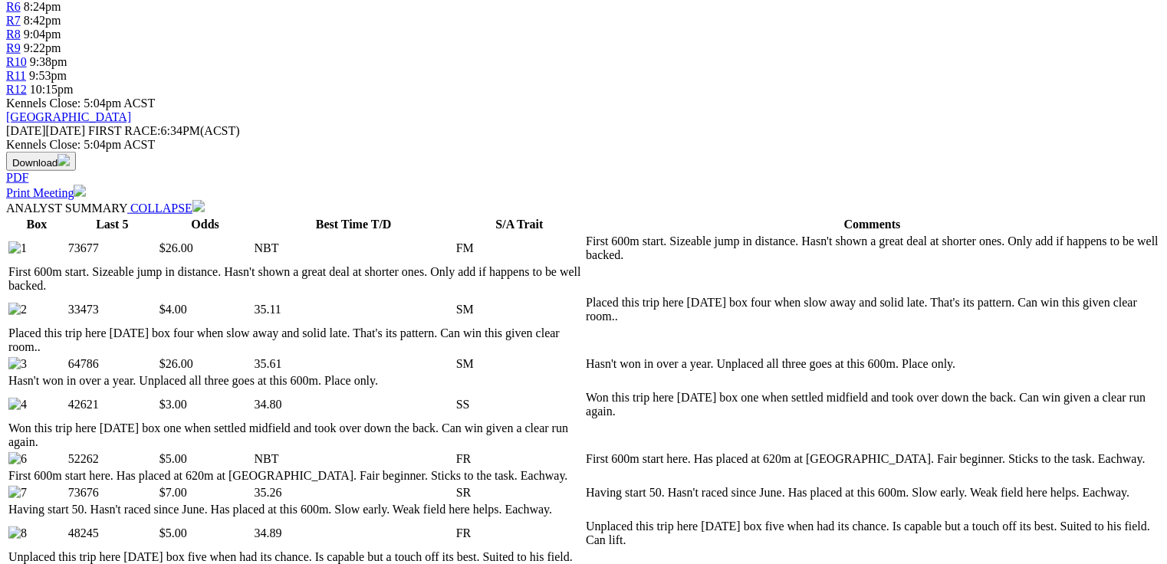
drag, startPoint x: 374, startPoint y: 40, endPoint x: 566, endPoint y: 84, distance: 196.6
drag, startPoint x: 460, startPoint y: 262, endPoint x: 493, endPoint y: 263, distance: 33.0
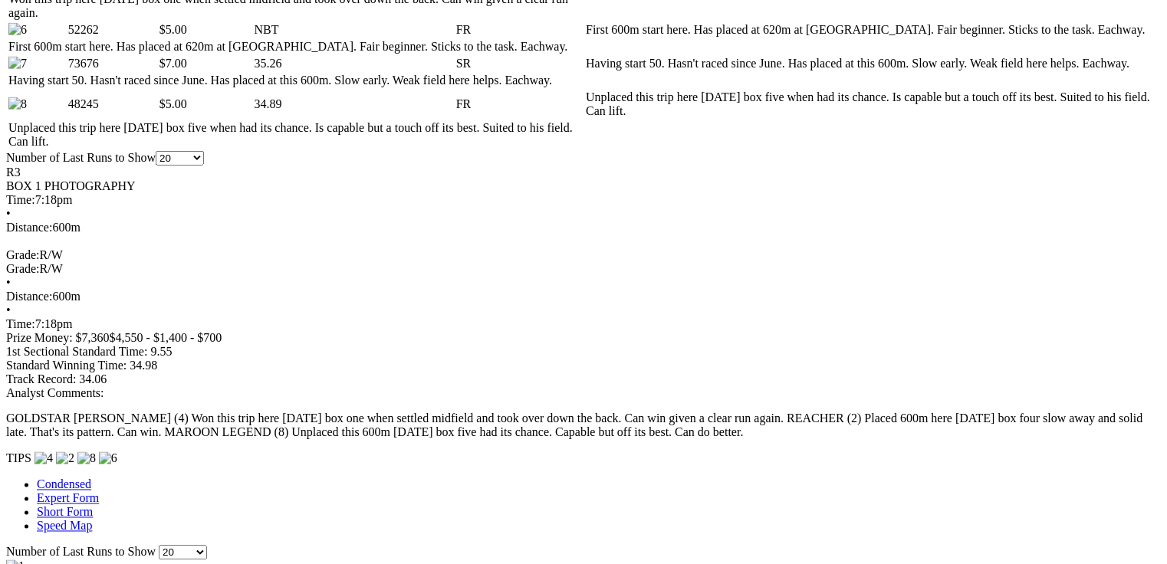
scroll to position [981, 0]
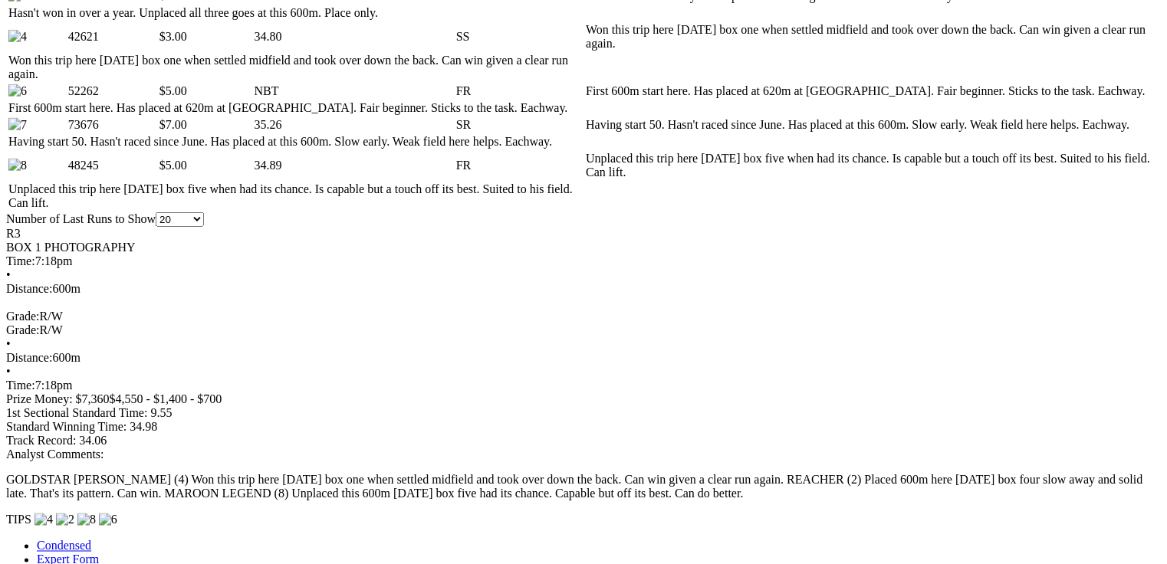
drag, startPoint x: 462, startPoint y: 412, endPoint x: 488, endPoint y: 469, distance: 63.1
drag, startPoint x: 493, startPoint y: 411, endPoint x: 511, endPoint y: 410, distance: 18.4
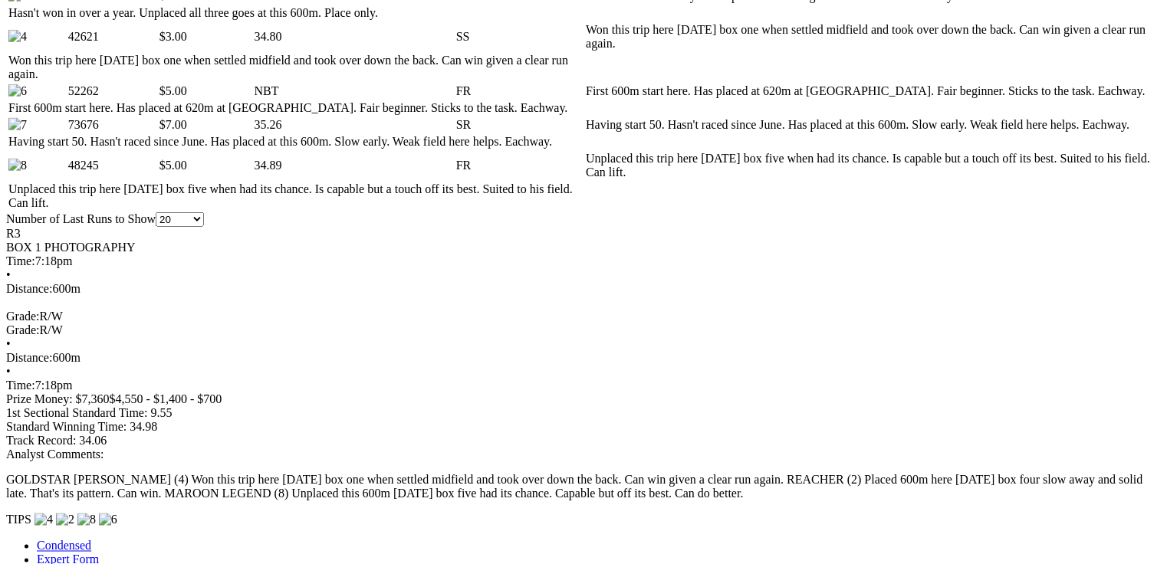
drag, startPoint x: 488, startPoint y: 471, endPoint x: 509, endPoint y: 472, distance: 20.8
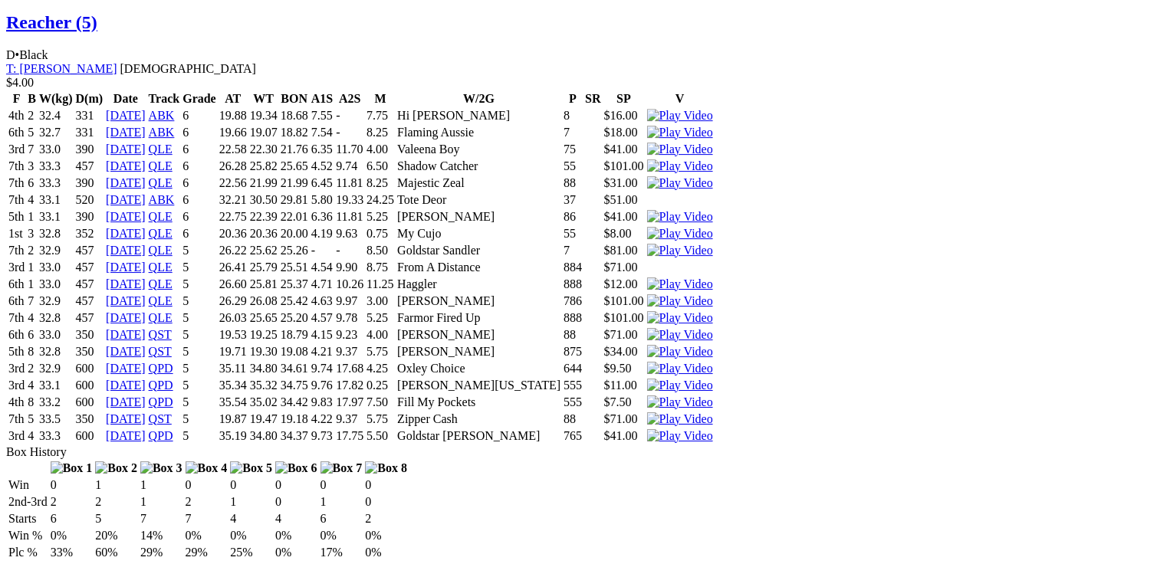
scroll to position [2462, 0]
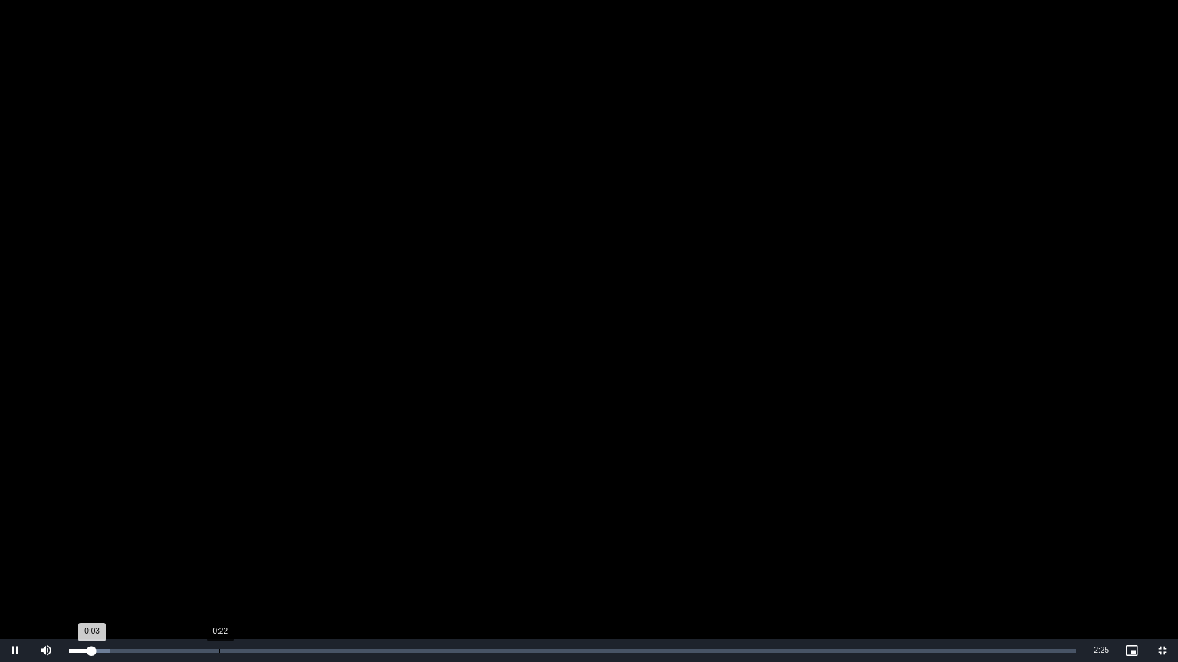
click at [219, 564] on div "0:22" at bounding box center [219, 651] width 1 height 4
click at [366, 405] on video "To view this video please enable JavaScript, and consider upgrading to a web br…" at bounding box center [589, 331] width 1178 height 662
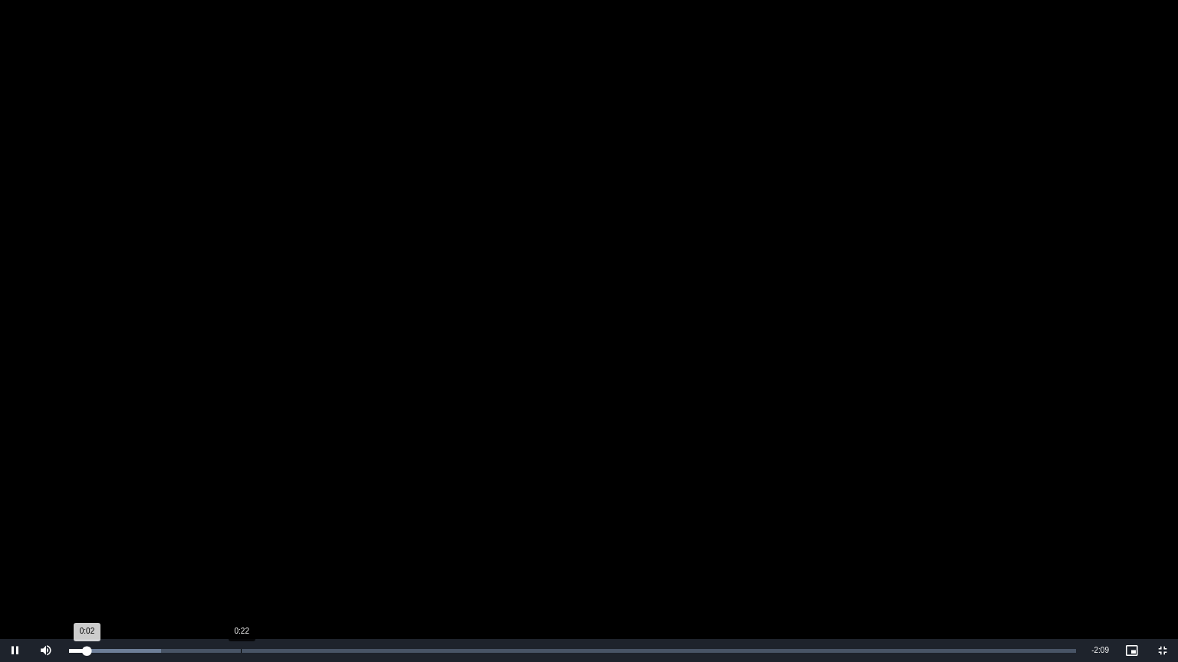
click at [240, 564] on div "Loaded : 9.17% 0:22 0:02" at bounding box center [572, 650] width 1022 height 23
click at [595, 435] on video "To view this video please enable JavaScript, and consider upgrading to a web br…" at bounding box center [589, 331] width 1178 height 662
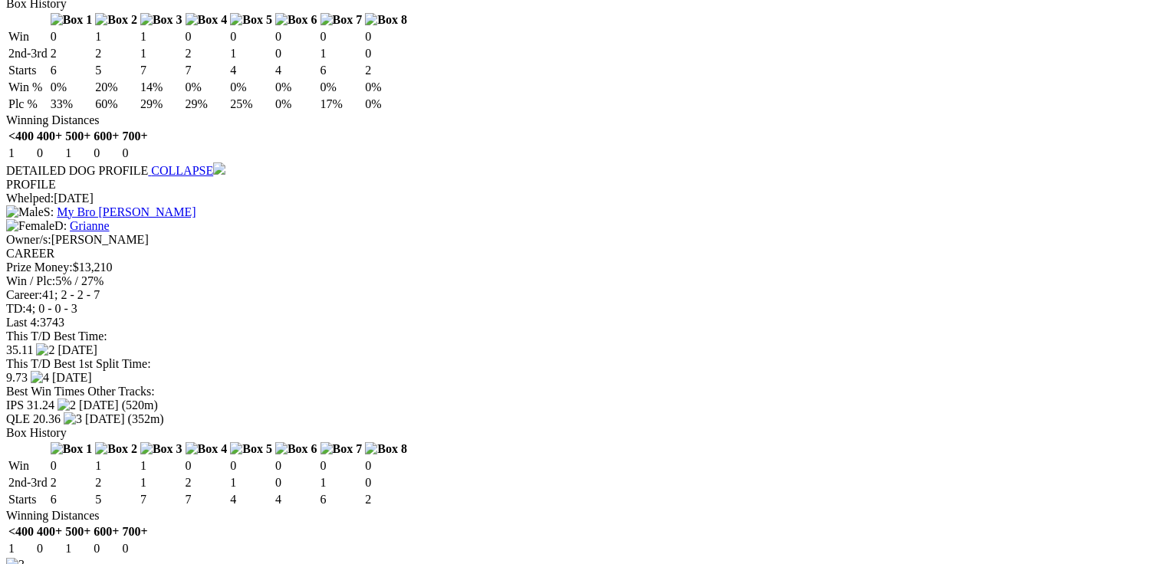
scroll to position [2953, 0]
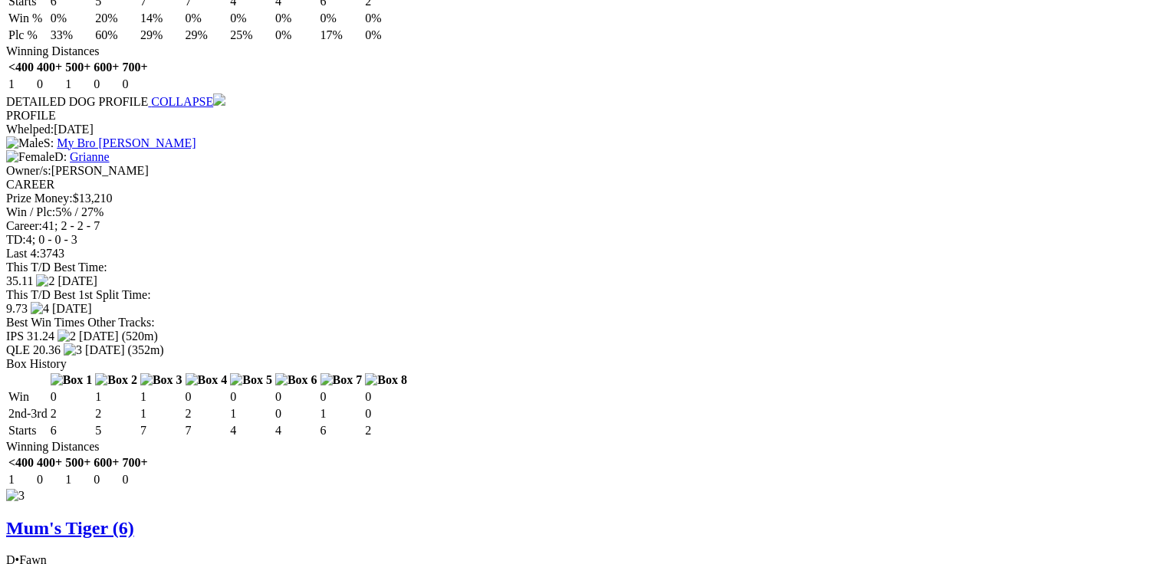
drag, startPoint x: 352, startPoint y: 351, endPoint x: 371, endPoint y: 352, distance: 19.2
drag, startPoint x: 343, startPoint y: 301, endPoint x: 517, endPoint y: 301, distance: 173.3
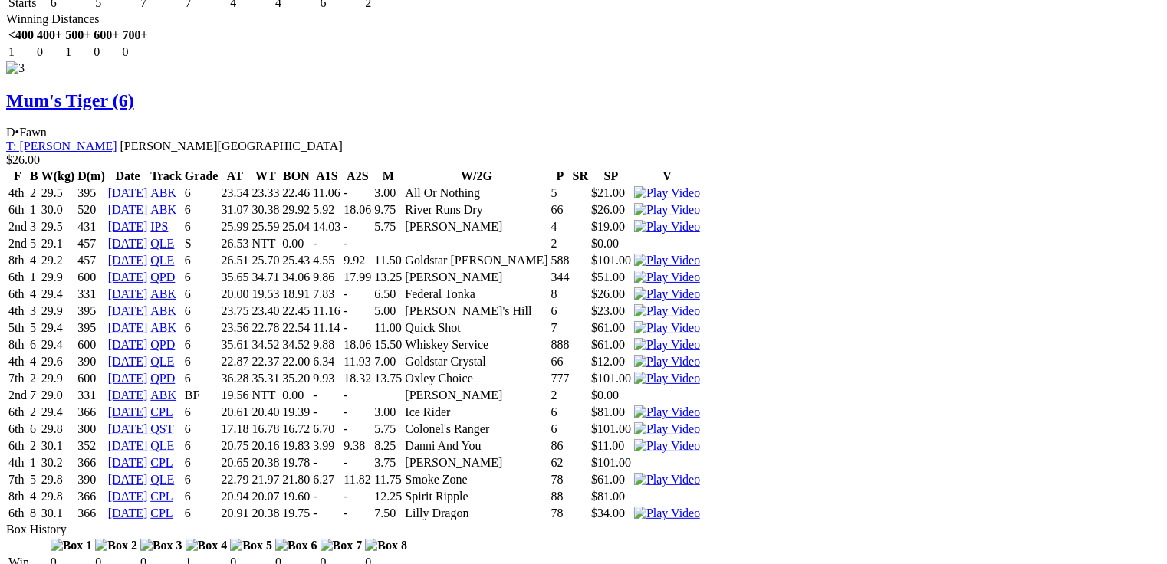
scroll to position [3382, 0]
drag, startPoint x: 500, startPoint y: 359, endPoint x: 521, endPoint y: 360, distance: 20.7
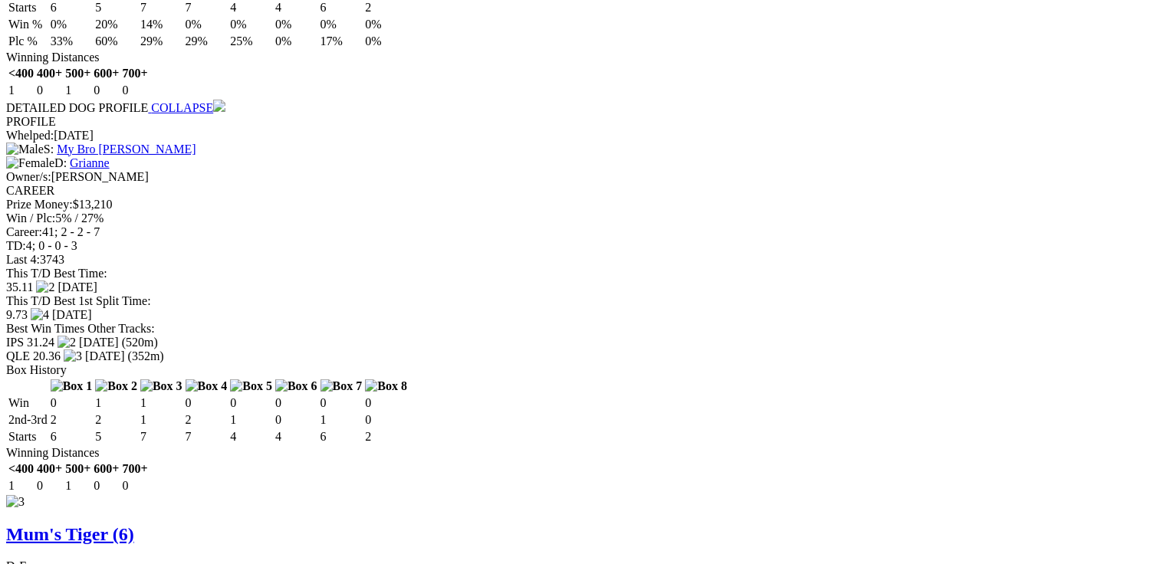
scroll to position [0, 0]
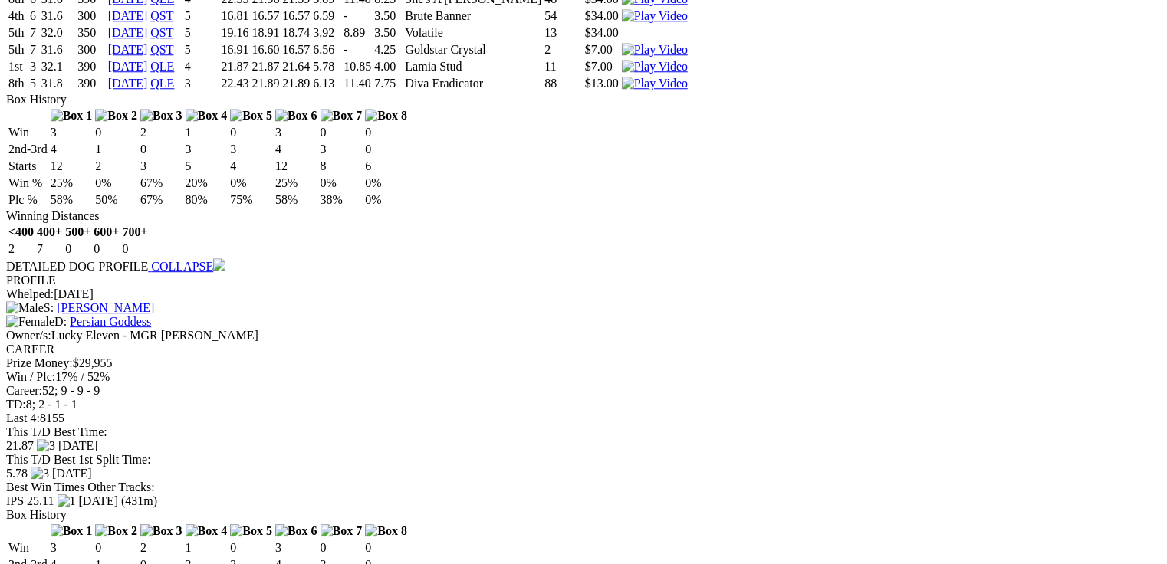
scroll to position [2085, 0]
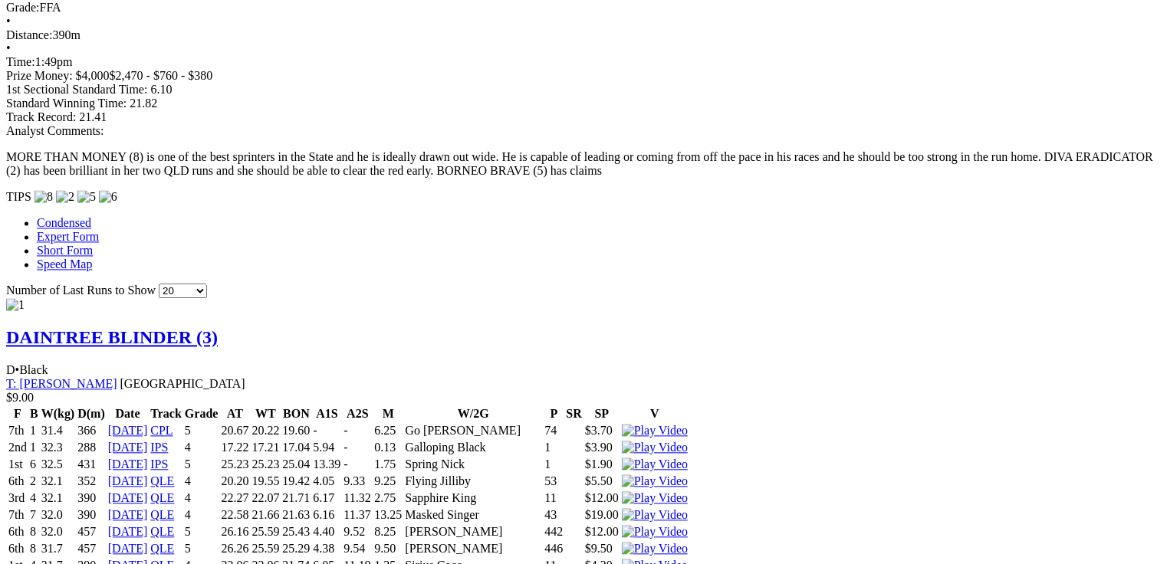
scroll to position [1472, 0]
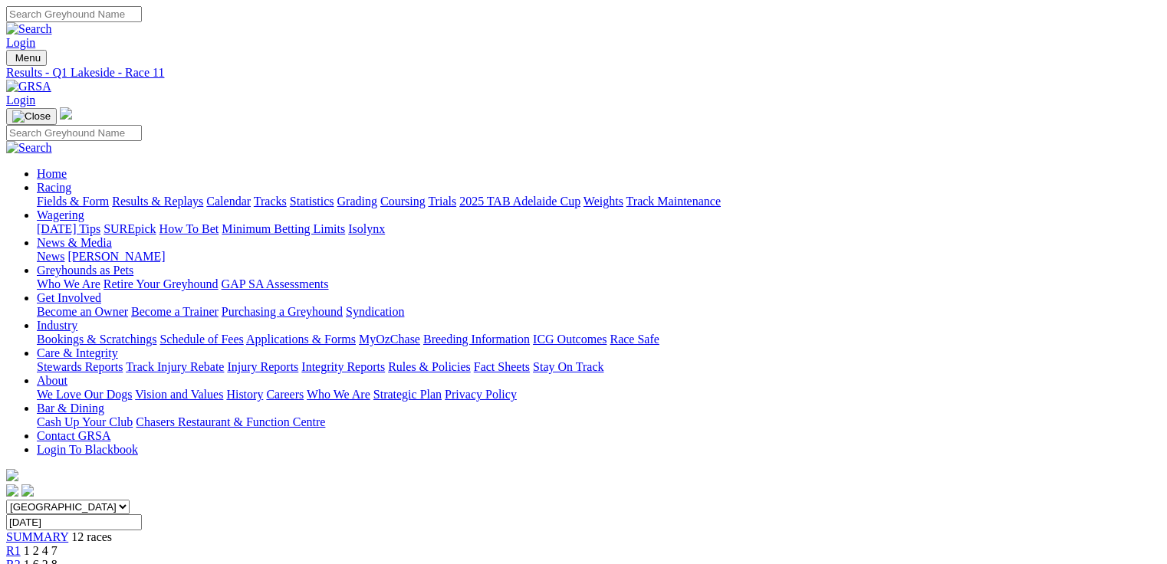
scroll to position [307, 0]
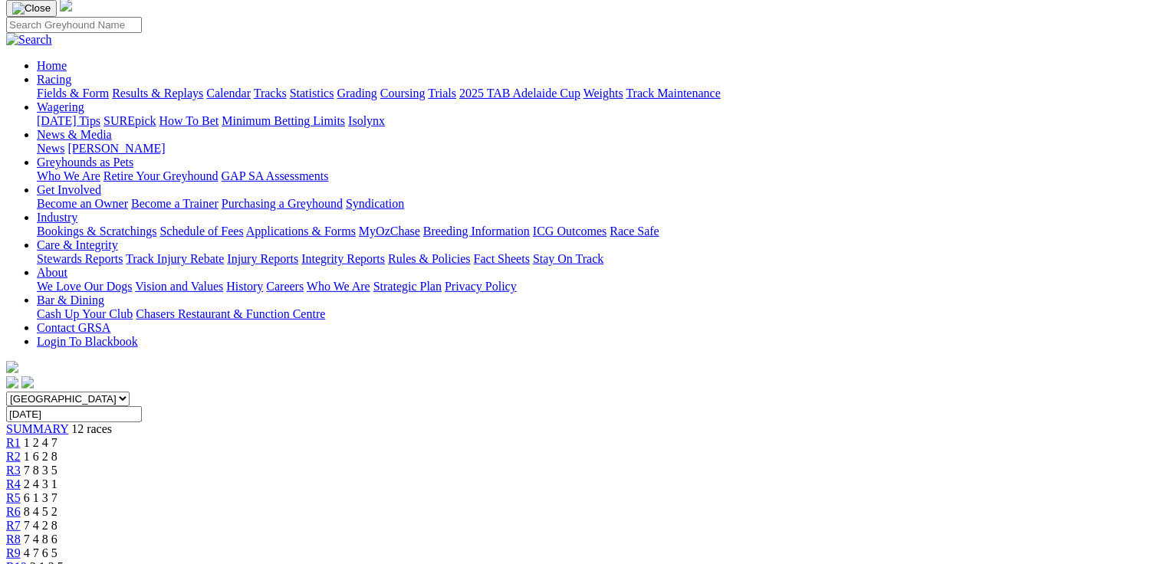
scroll to position [368, 0]
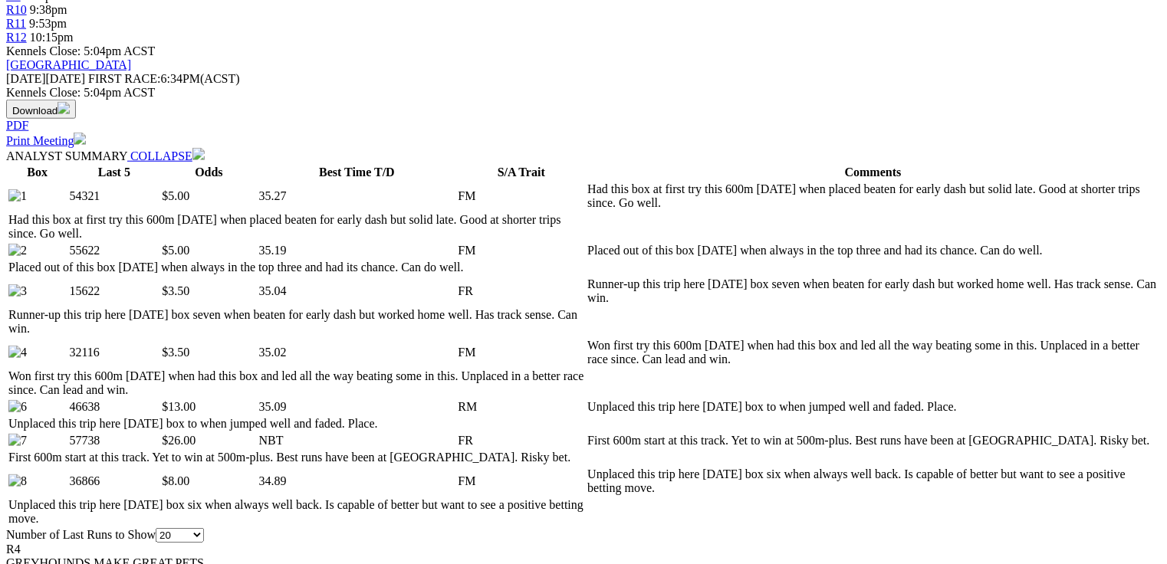
scroll to position [675, 0]
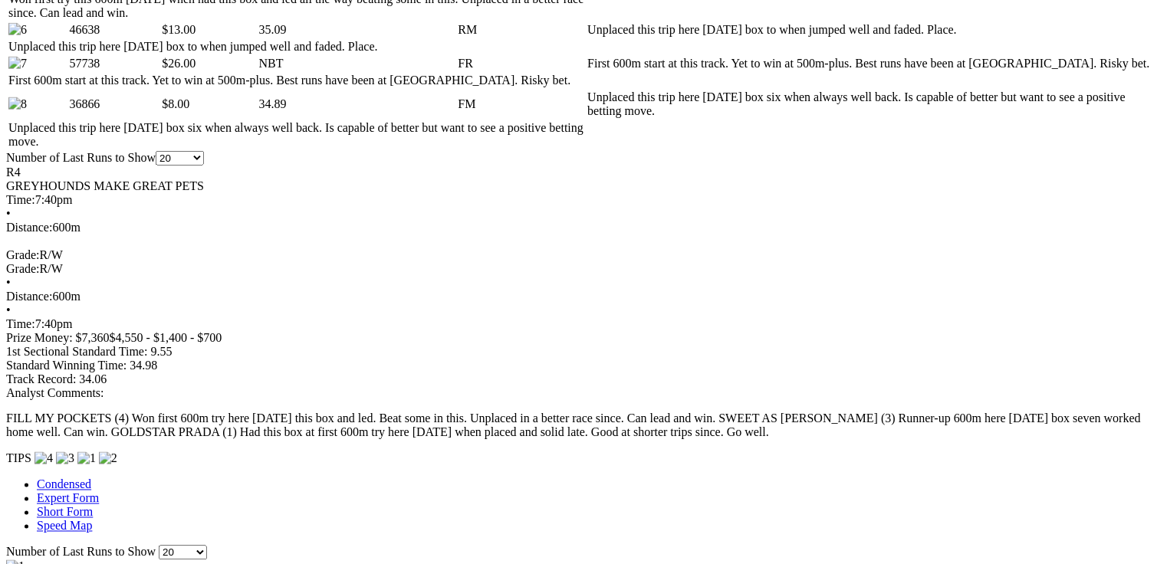
drag, startPoint x: 709, startPoint y: 409, endPoint x: 727, endPoint y: 411, distance: 17.8
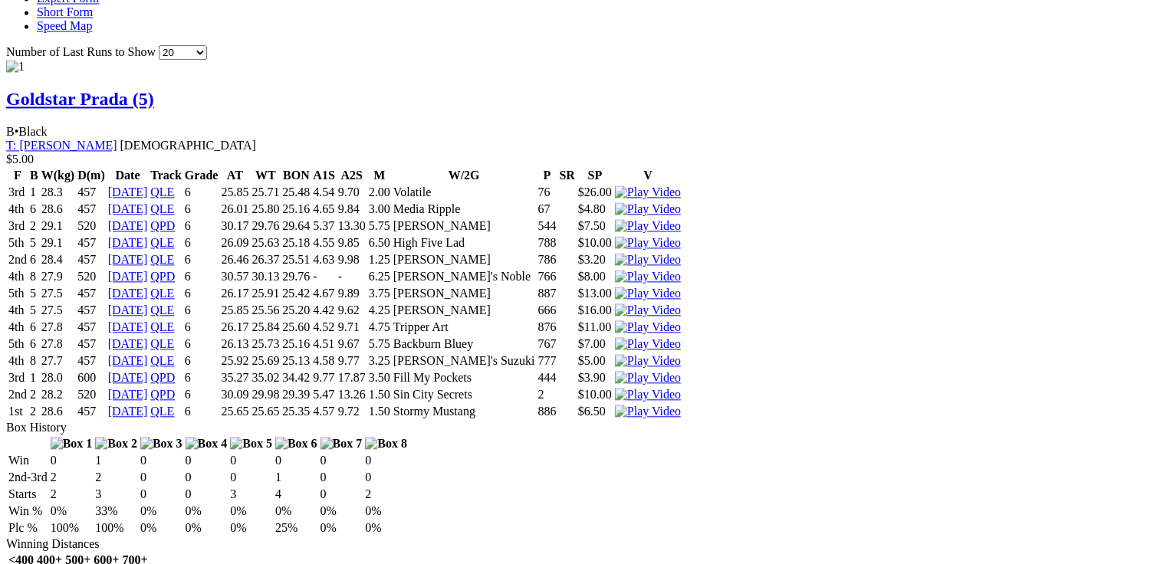
scroll to position [1533, 0]
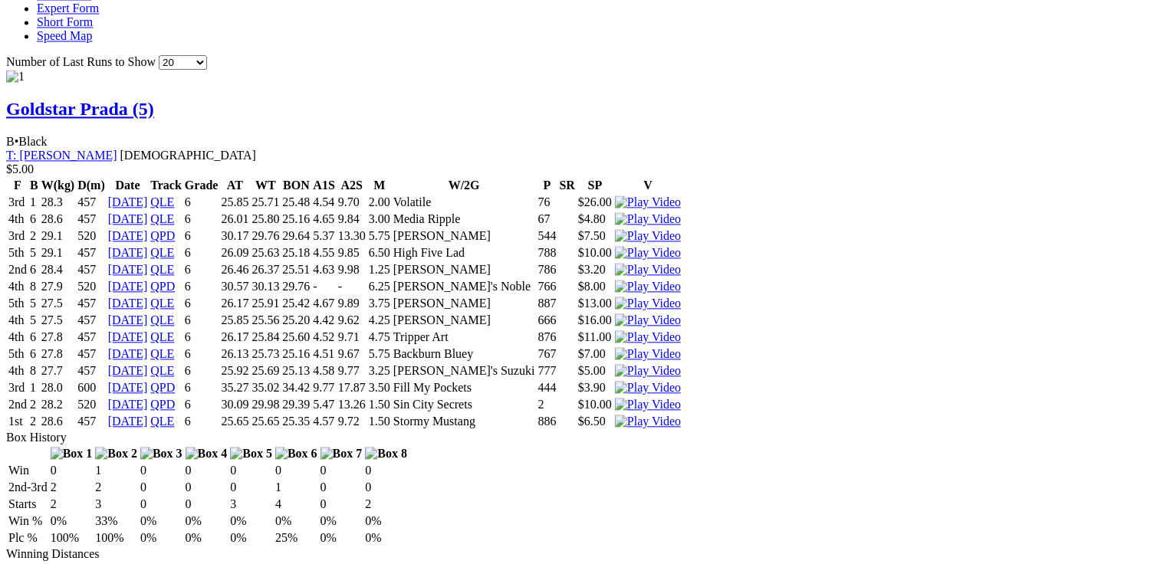
drag, startPoint x: 261, startPoint y: 221, endPoint x: 290, endPoint y: 221, distance: 29.1
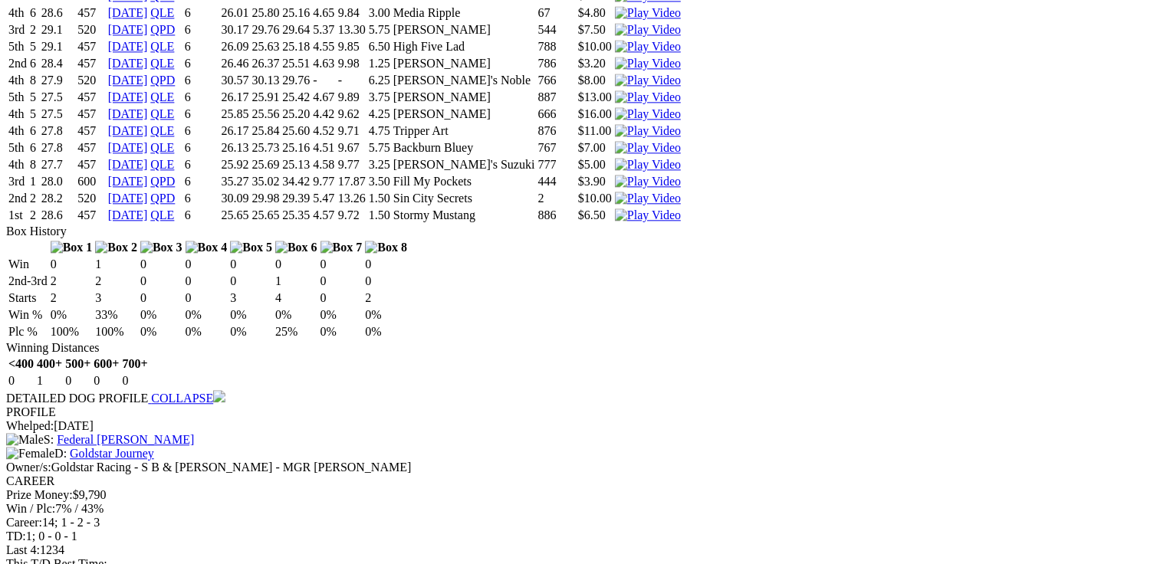
scroll to position [1901, 0]
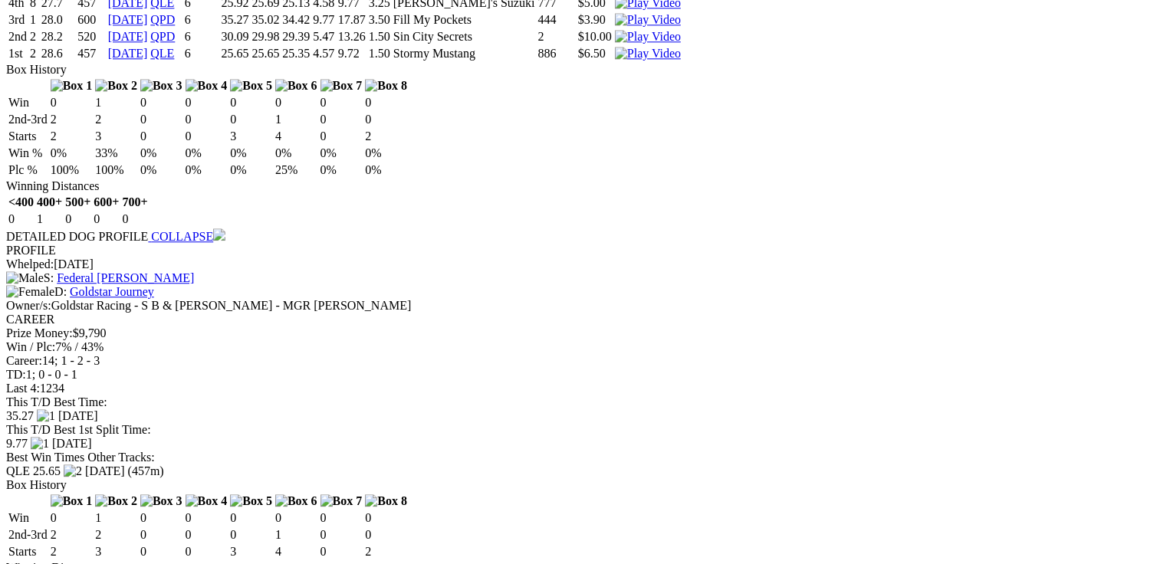
drag, startPoint x: 456, startPoint y: 336, endPoint x: 485, endPoint y: 341, distance: 29.6
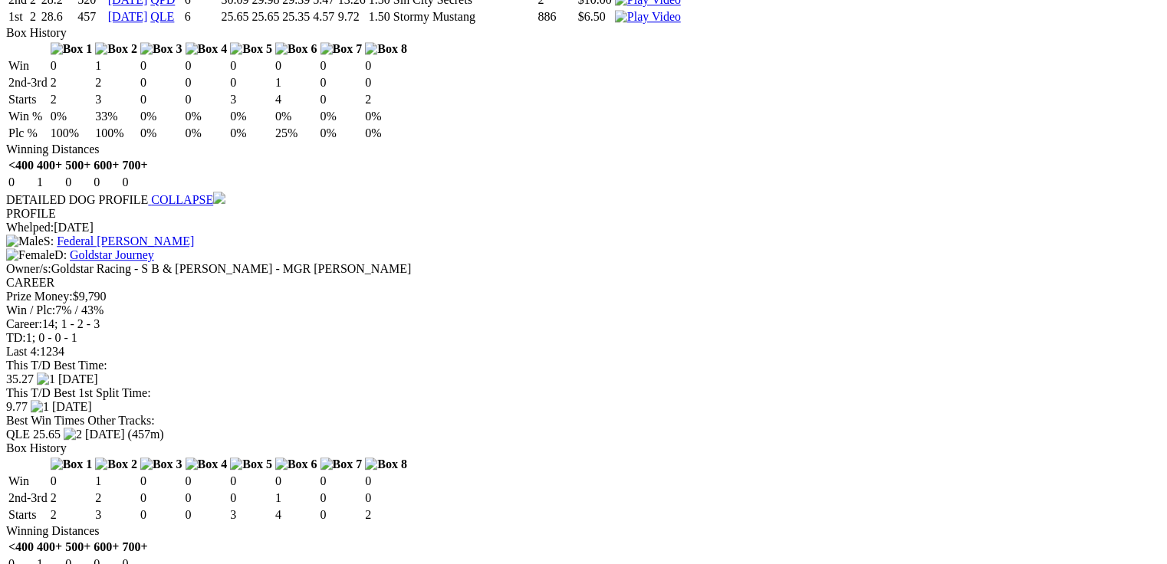
scroll to position [1963, 0]
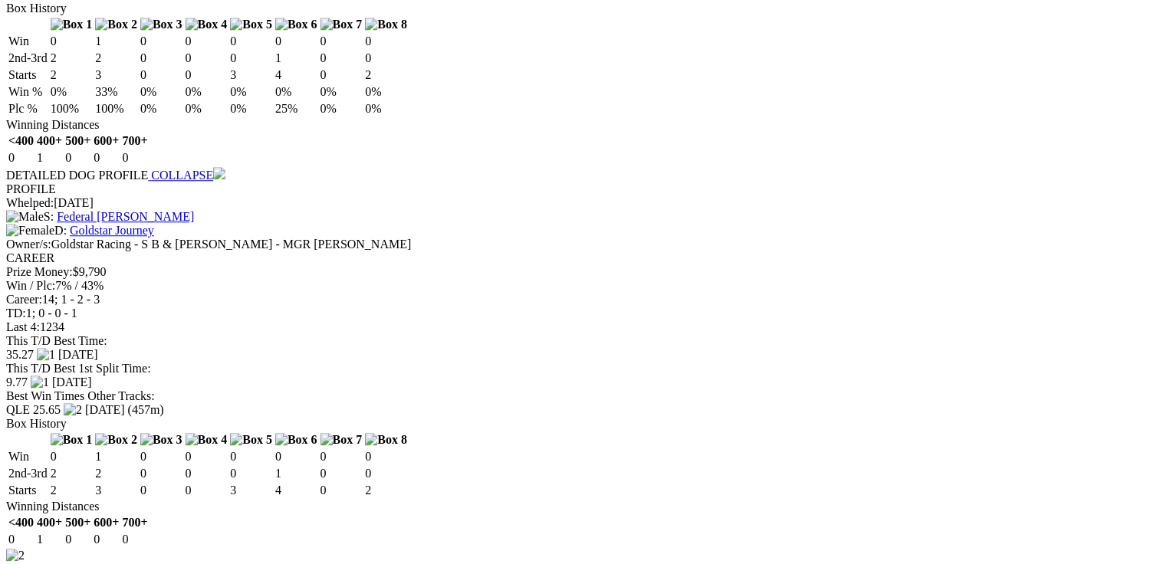
drag, startPoint x: 67, startPoint y: 89, endPoint x: 432, endPoint y: 106, distance: 364.6
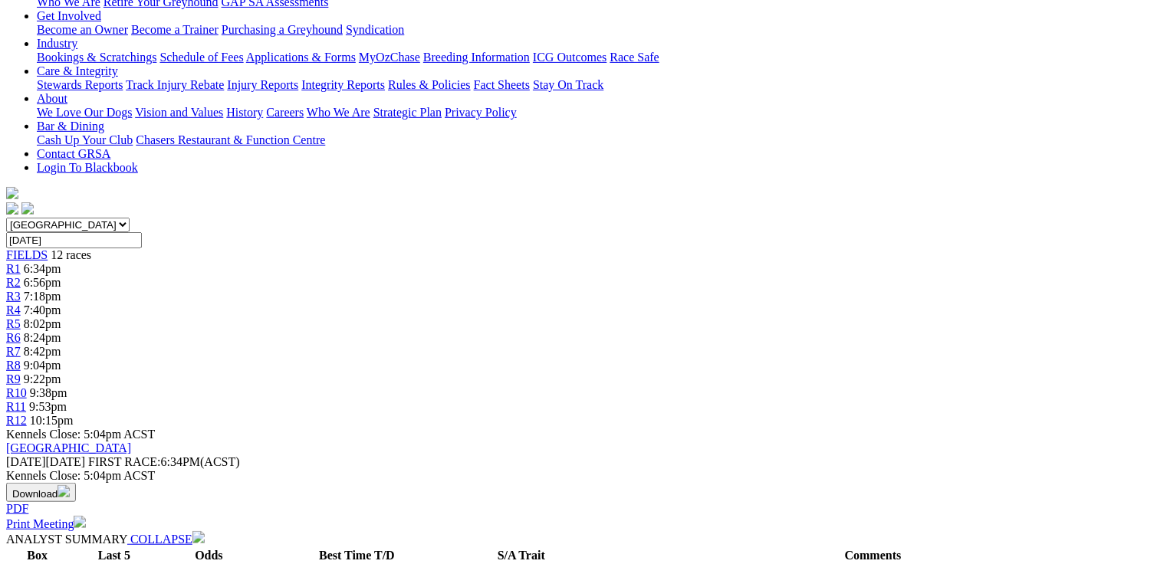
scroll to position [0, 0]
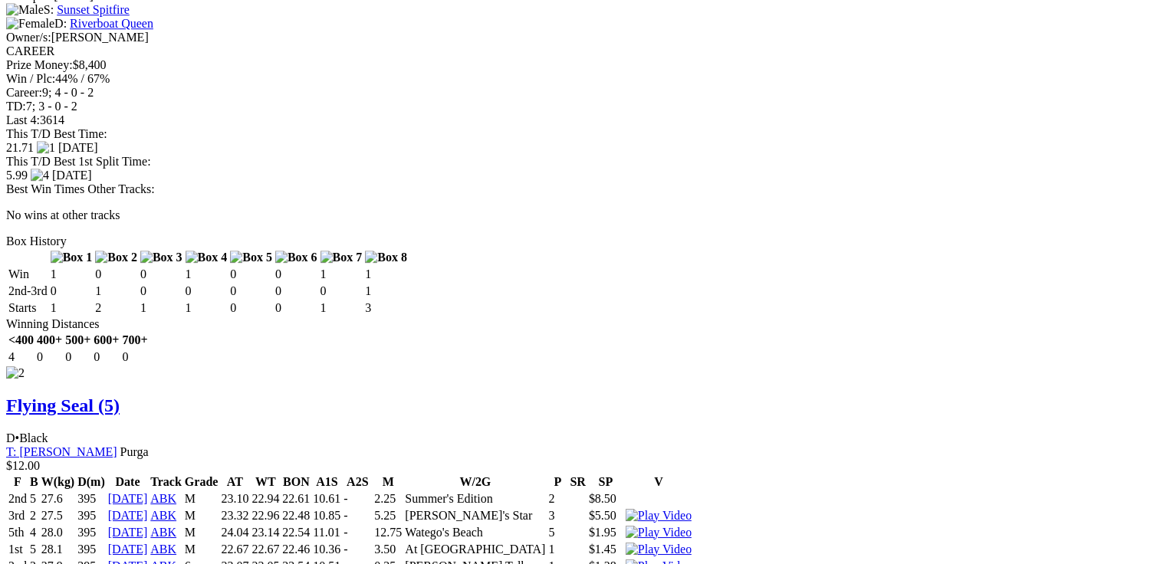
scroll to position [2153, 0]
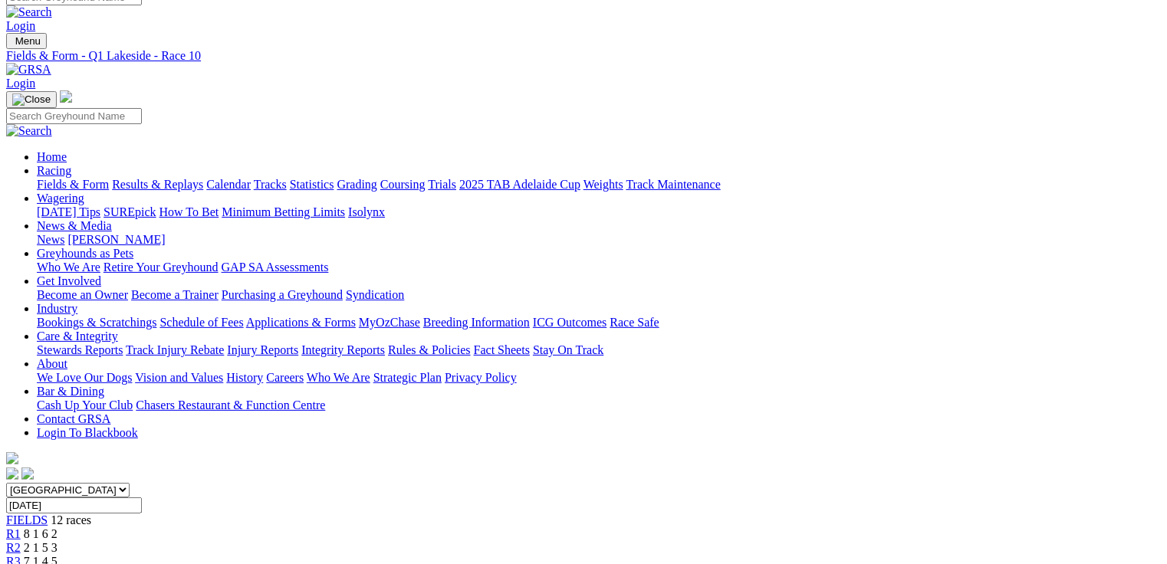
scroll to position [0, 0]
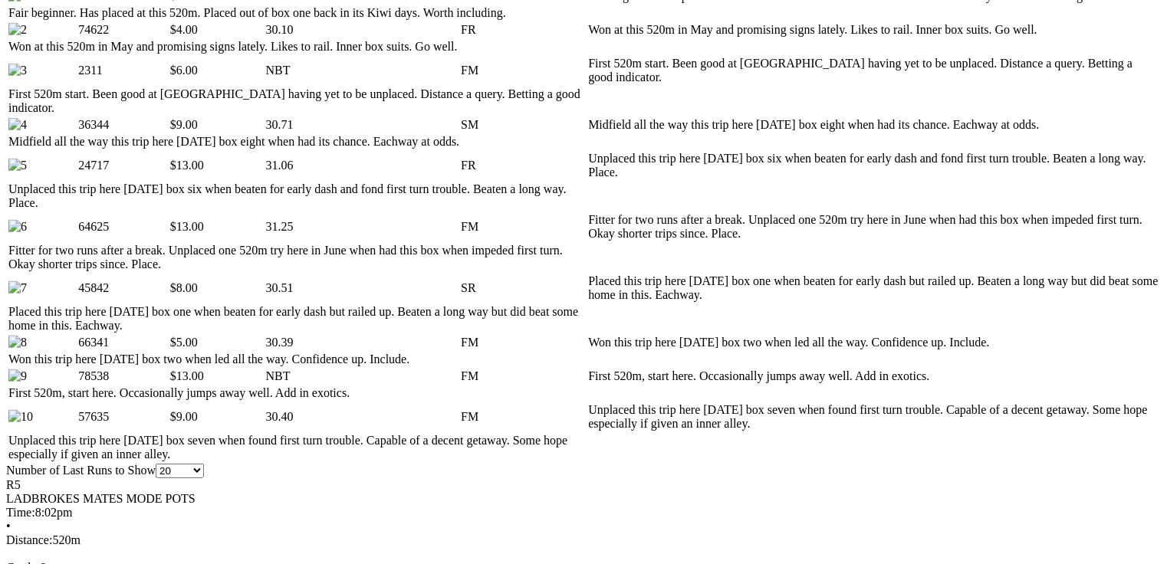
scroll to position [859, 0]
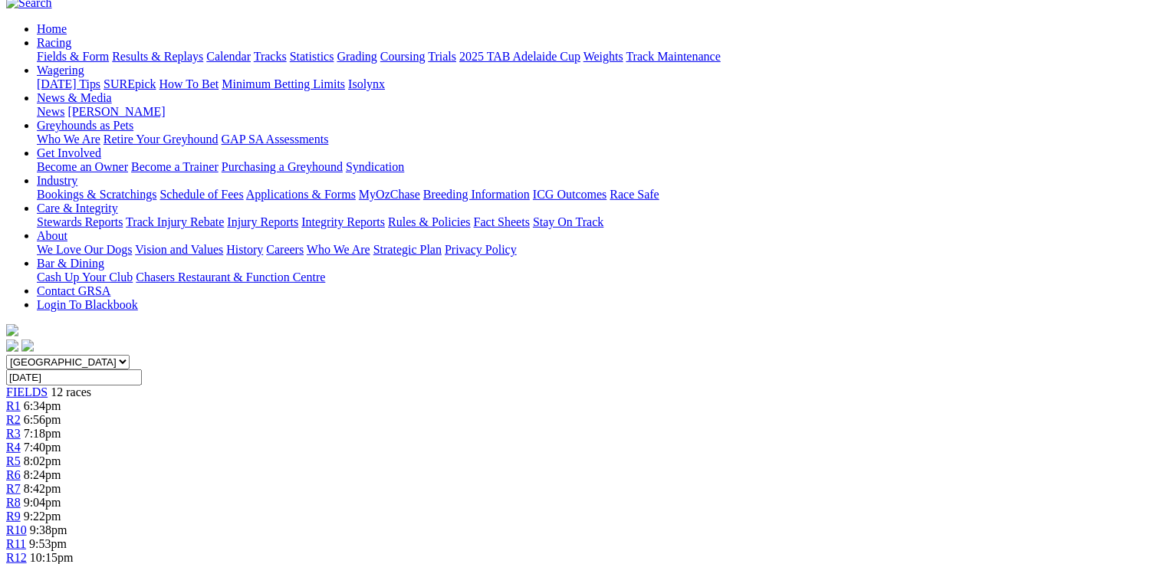
scroll to position [0, 0]
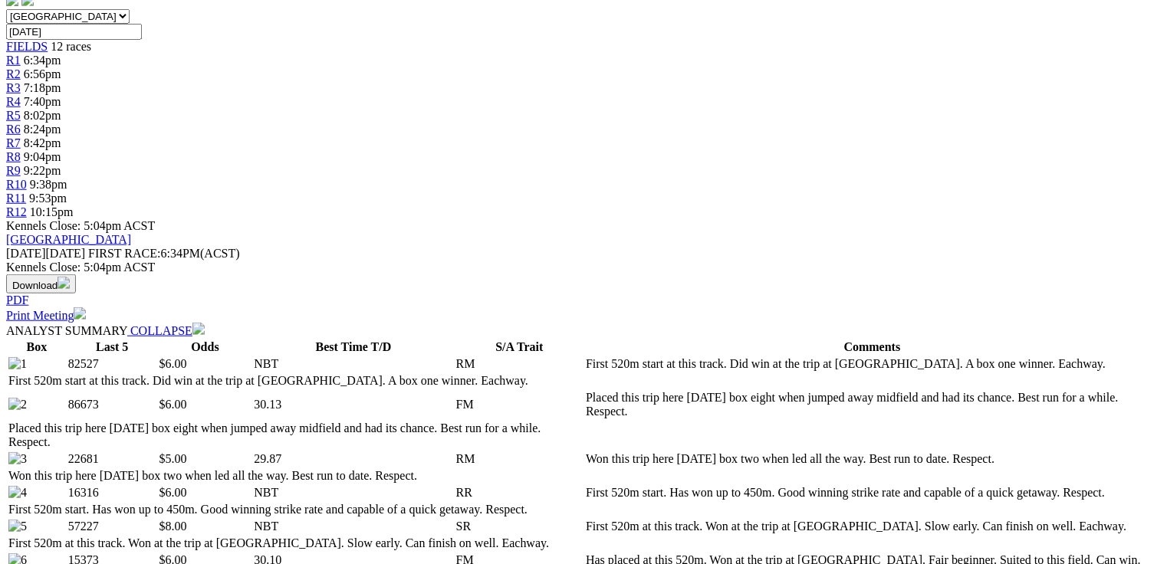
scroll to position [797, 0]
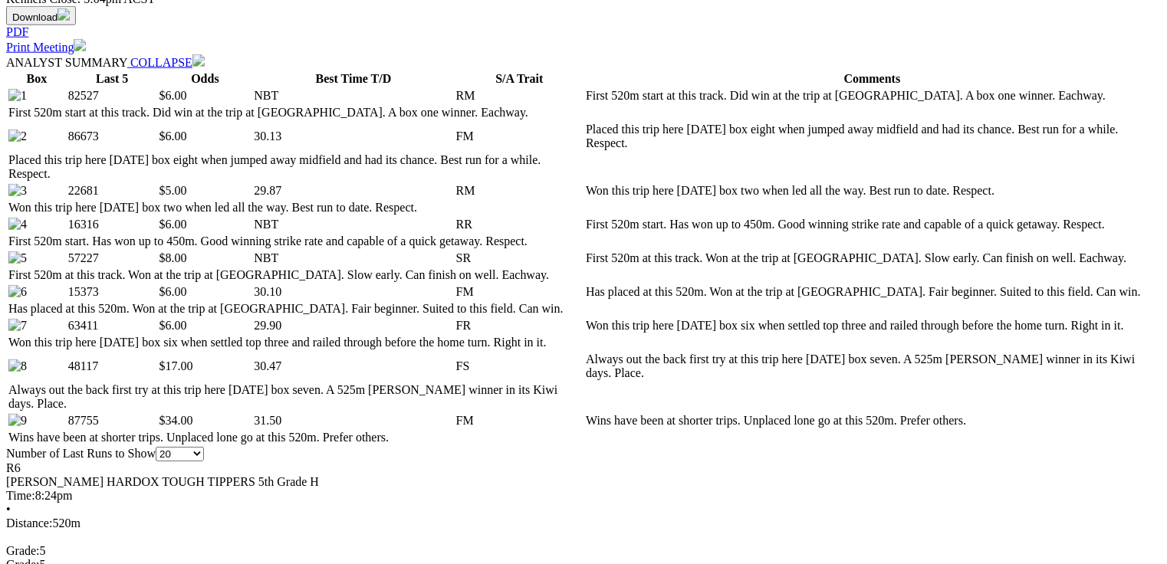
scroll to position [736, 0]
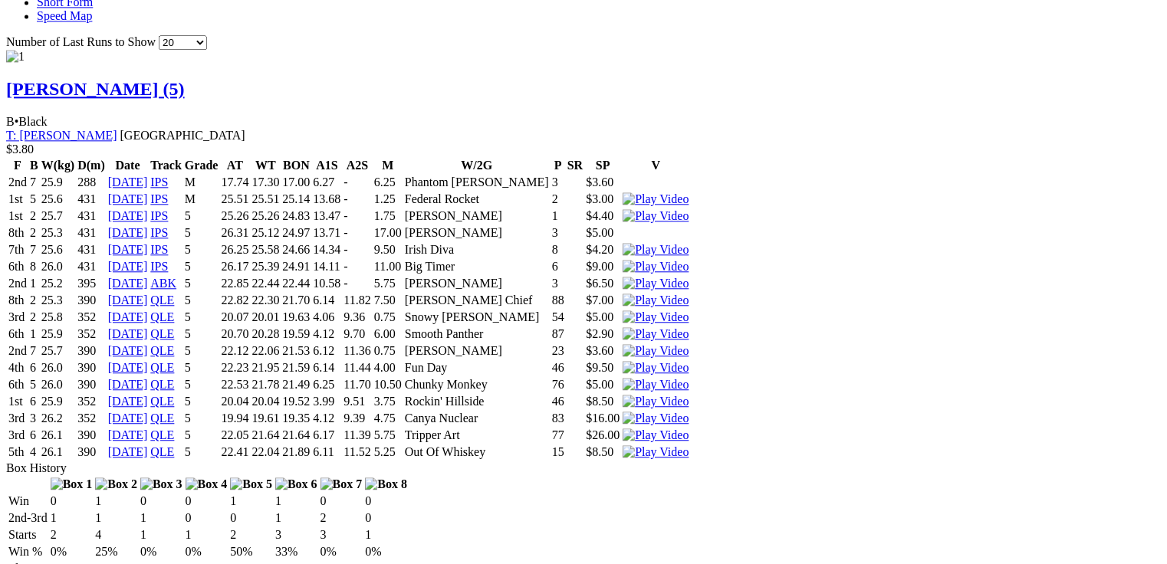
scroll to position [1779, 0]
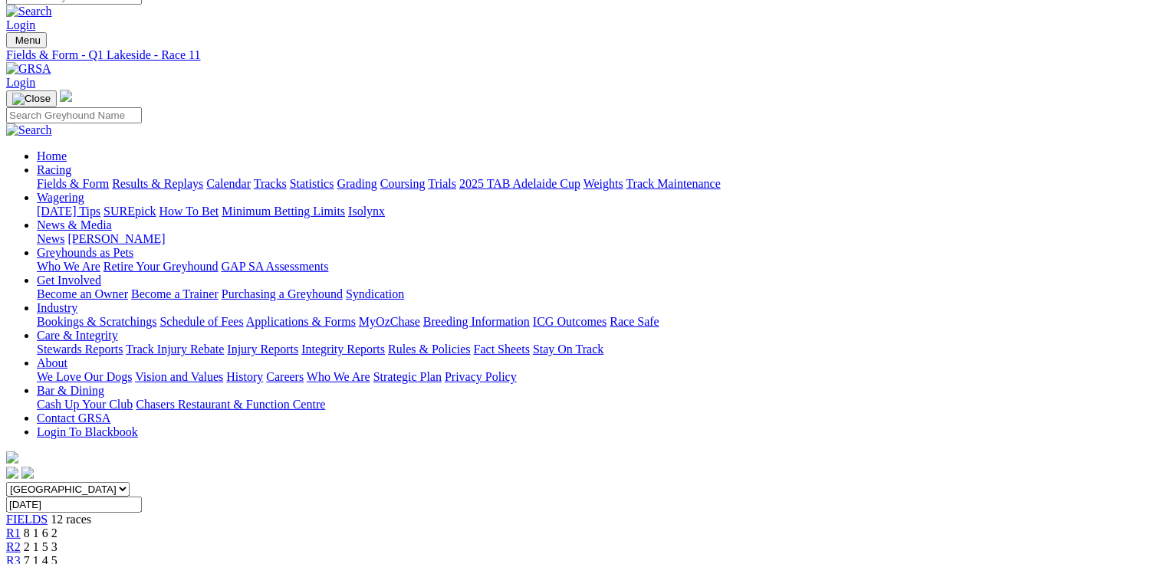
scroll to position [0, 0]
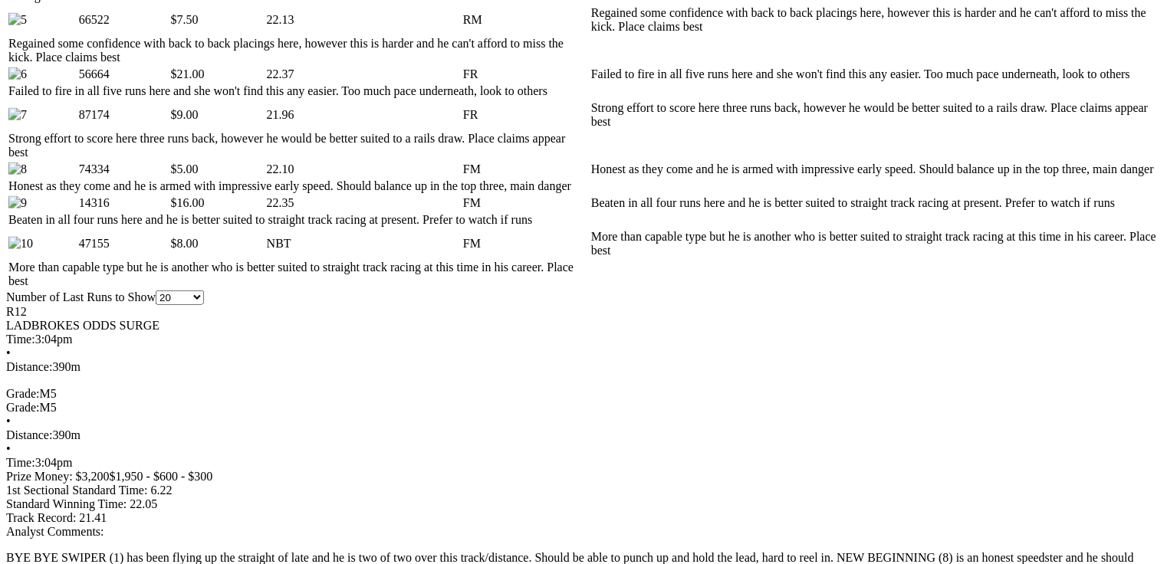
scroll to position [853, 0]
